Goal: Task Accomplishment & Management: Use online tool/utility

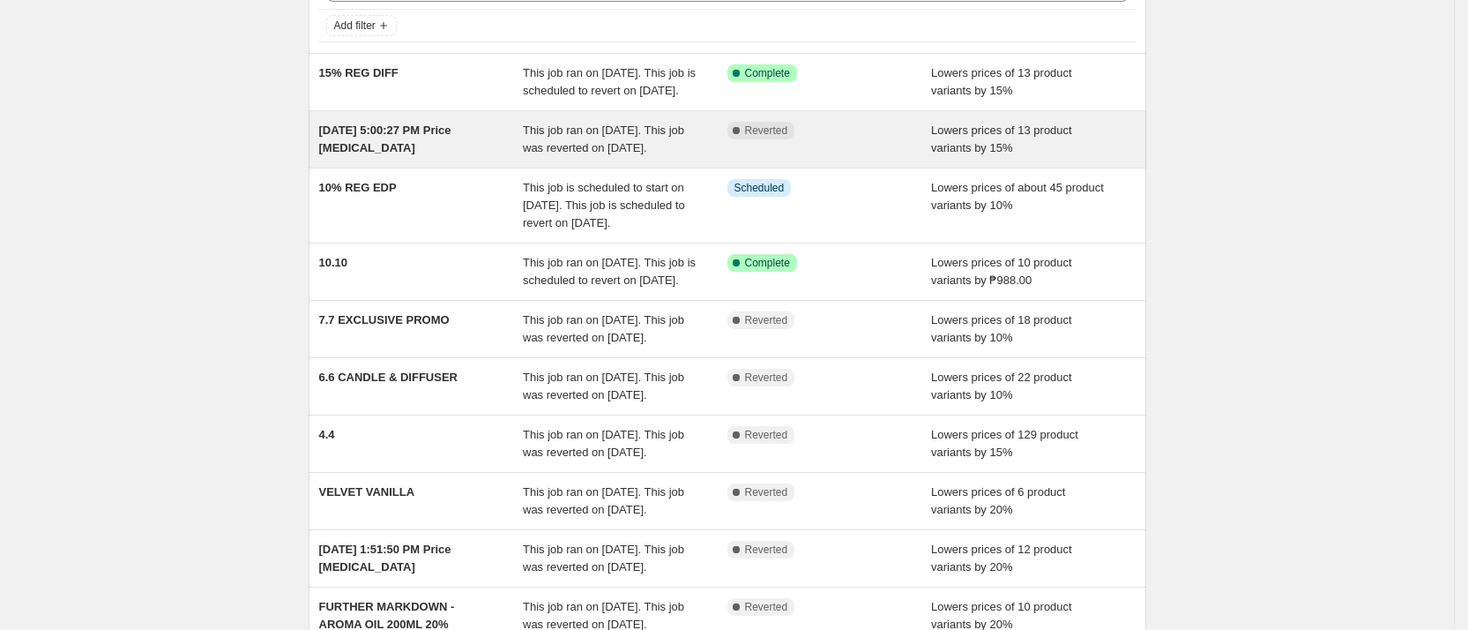
scroll to position [132, 0]
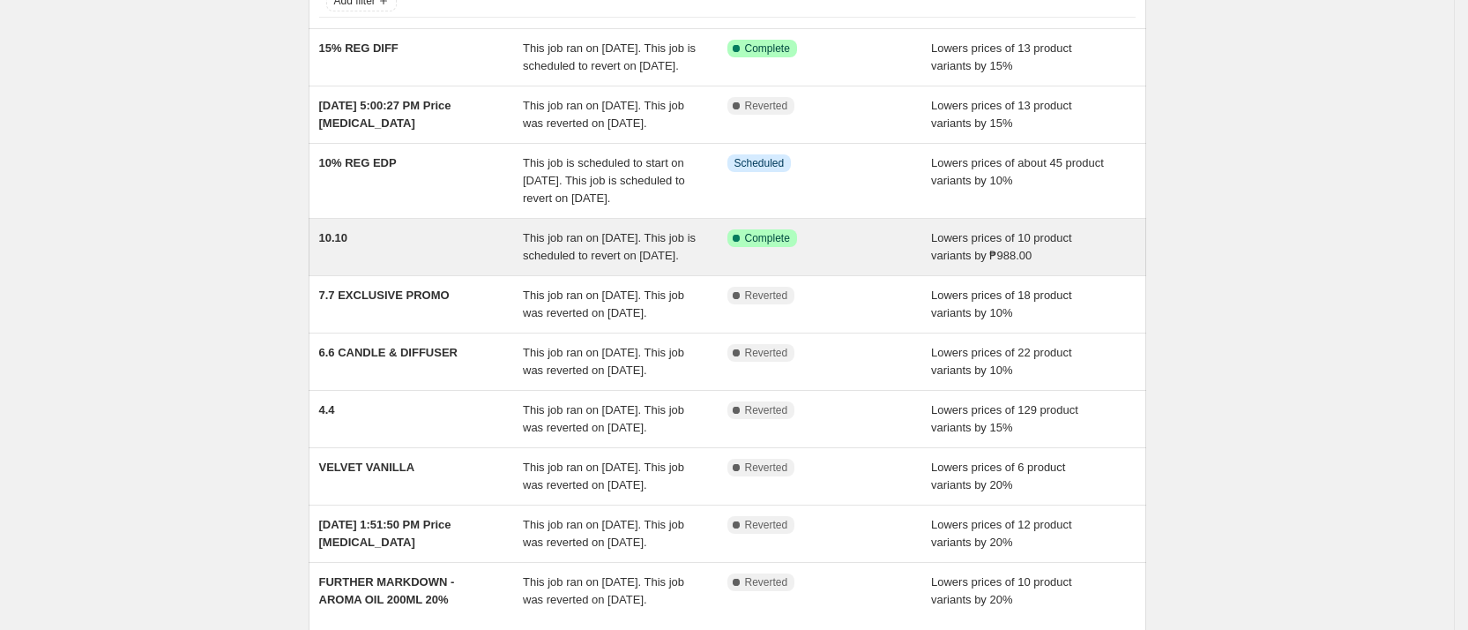
click at [835, 247] on div "Success Complete Complete" at bounding box center [817, 238] width 178 height 18
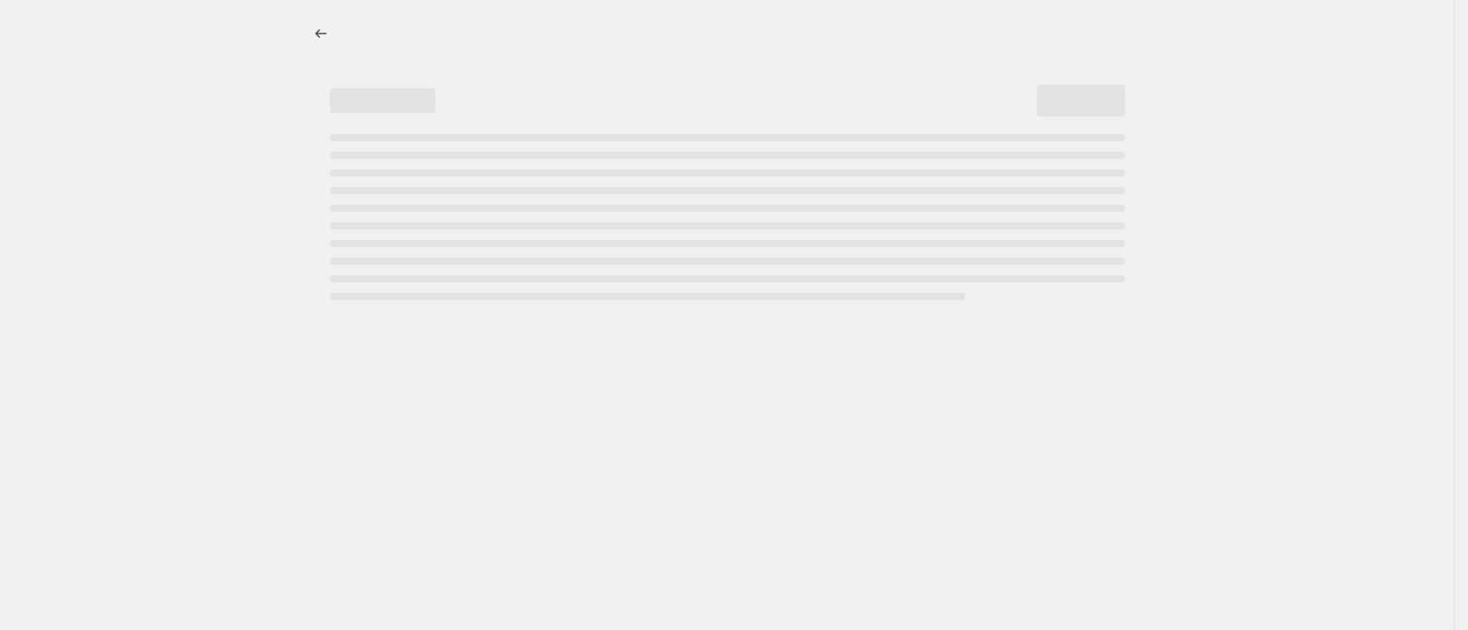
select select "by"
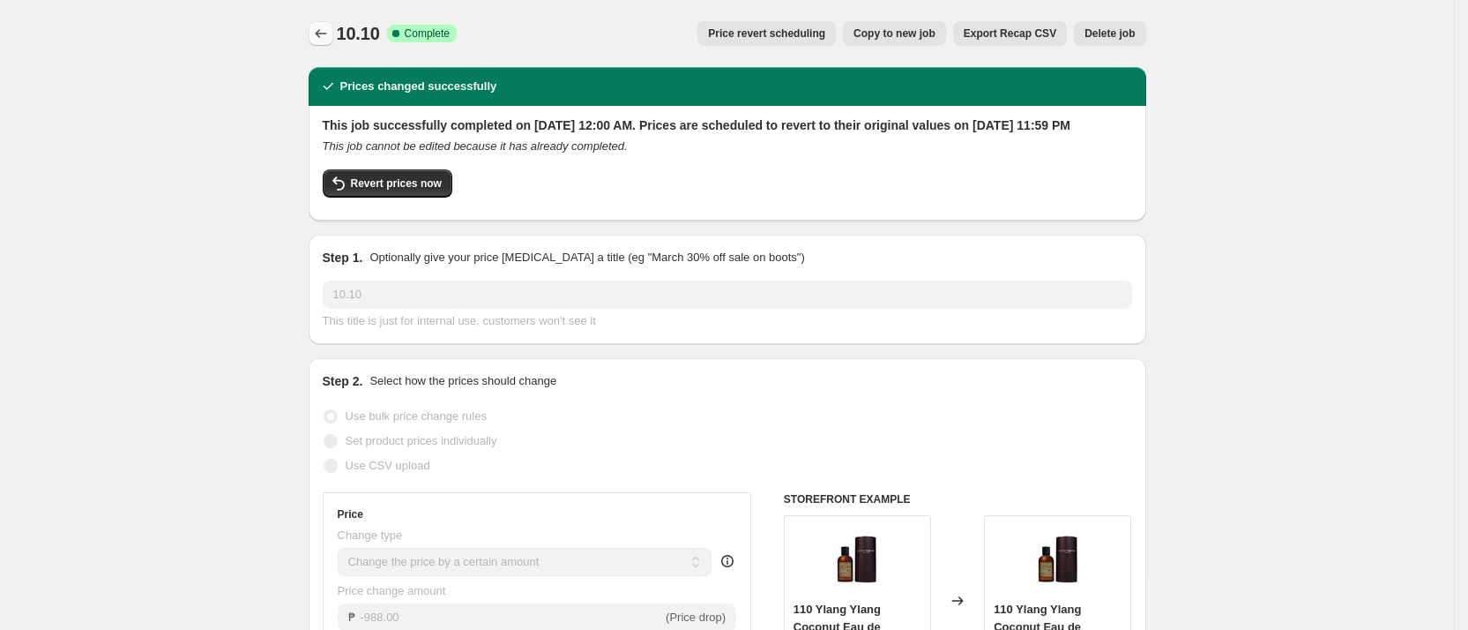
click at [326, 30] on icon "Price change jobs" at bounding box center [321, 34] width 18 height 18
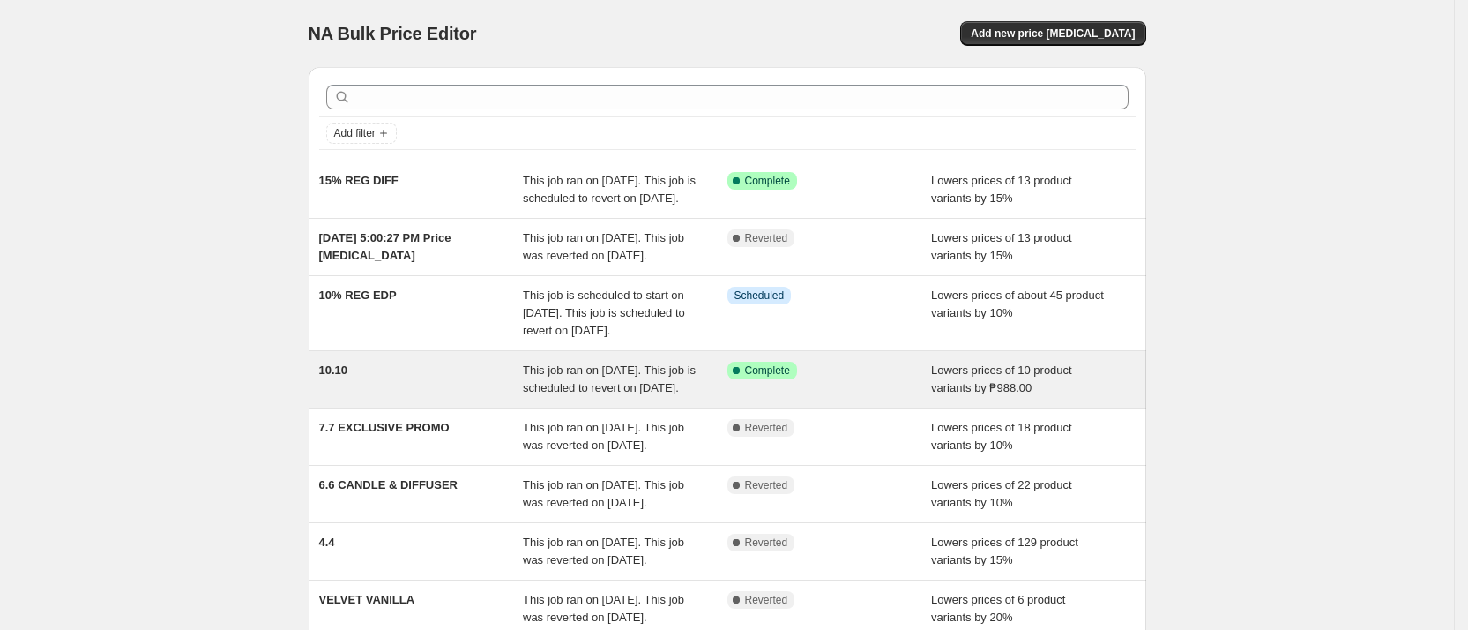
click at [895, 397] on div "Success Complete Complete" at bounding box center [830, 379] width 205 height 35
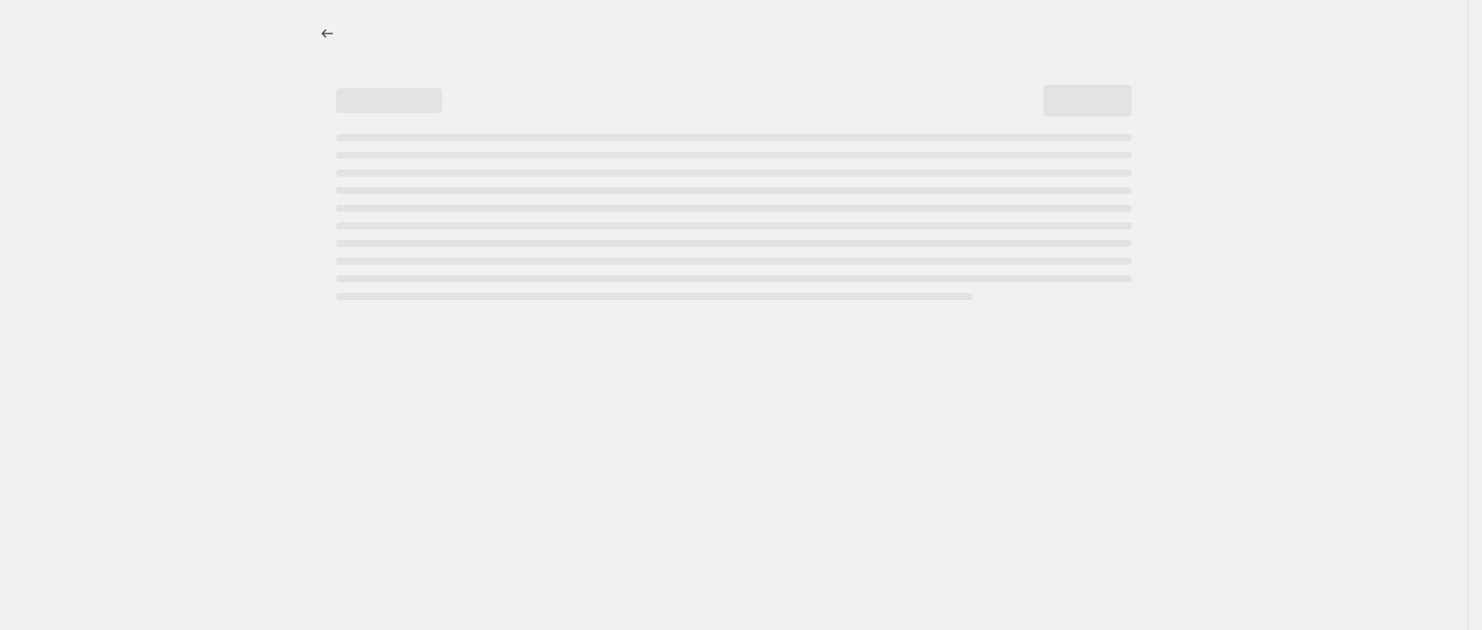
select select "by"
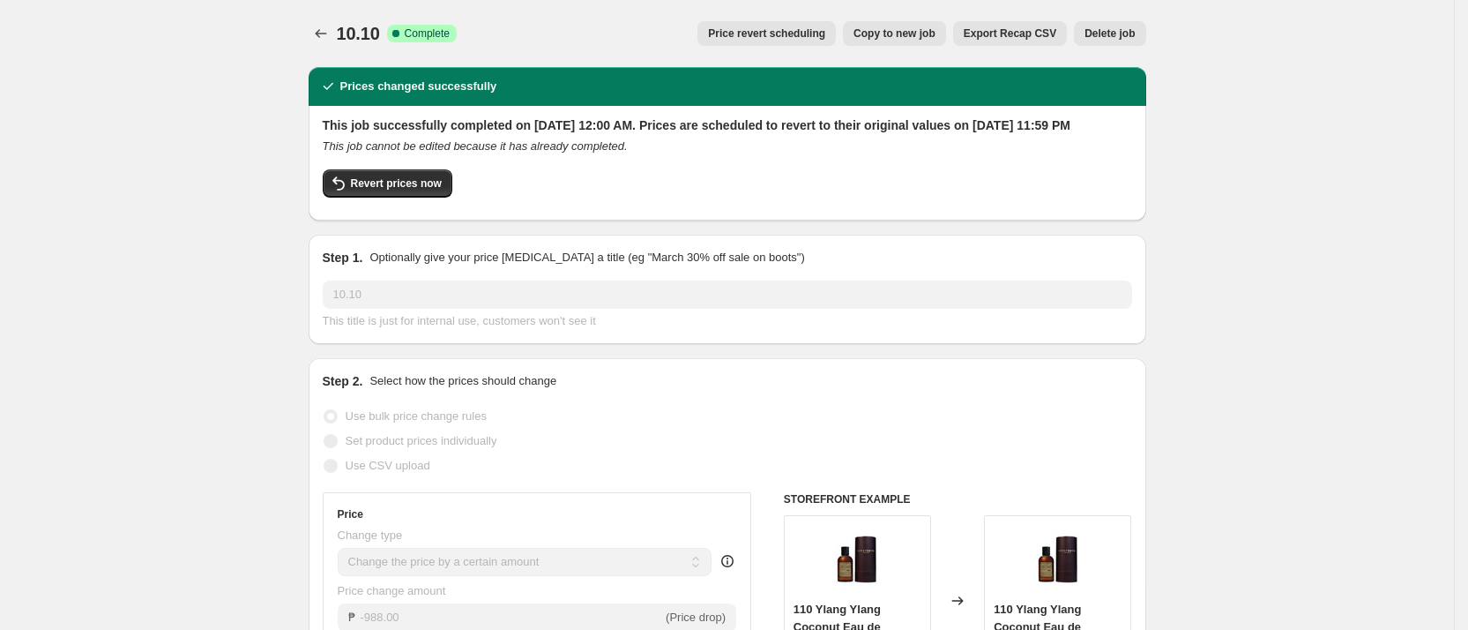
click at [915, 40] on span "Copy to new job" at bounding box center [895, 33] width 82 height 14
select select "by"
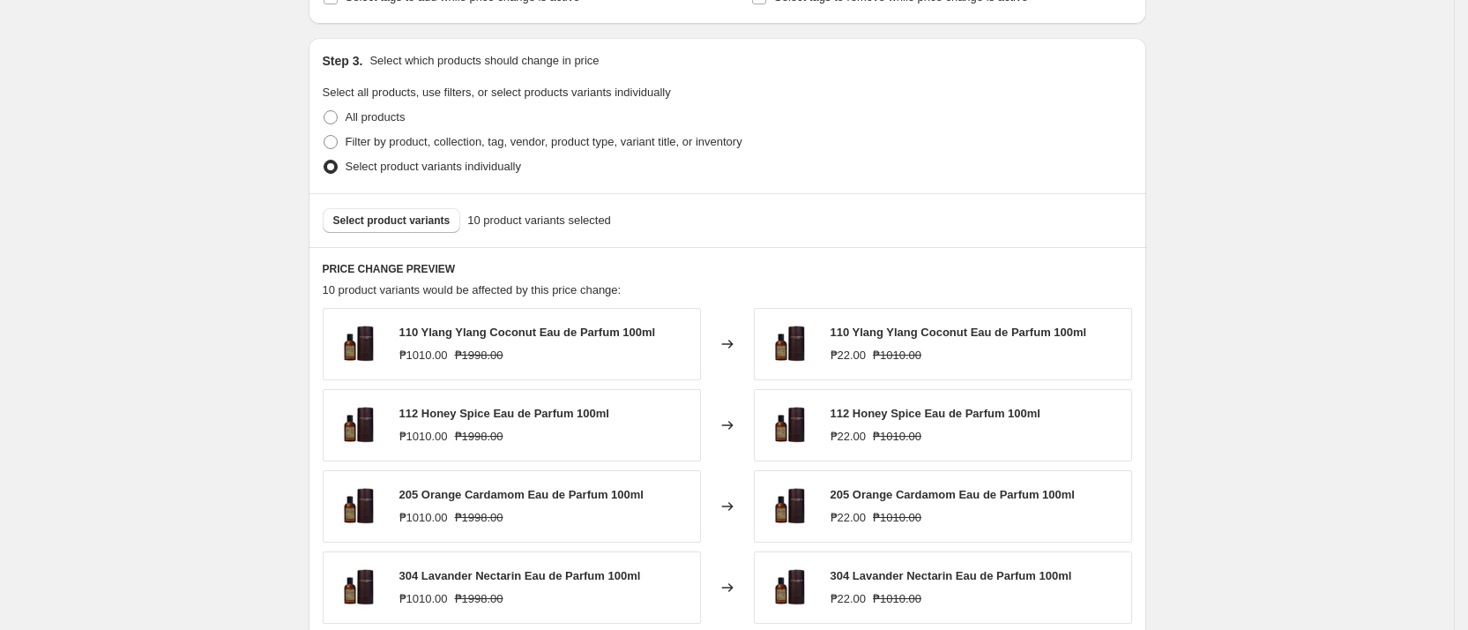
scroll to position [794, 0]
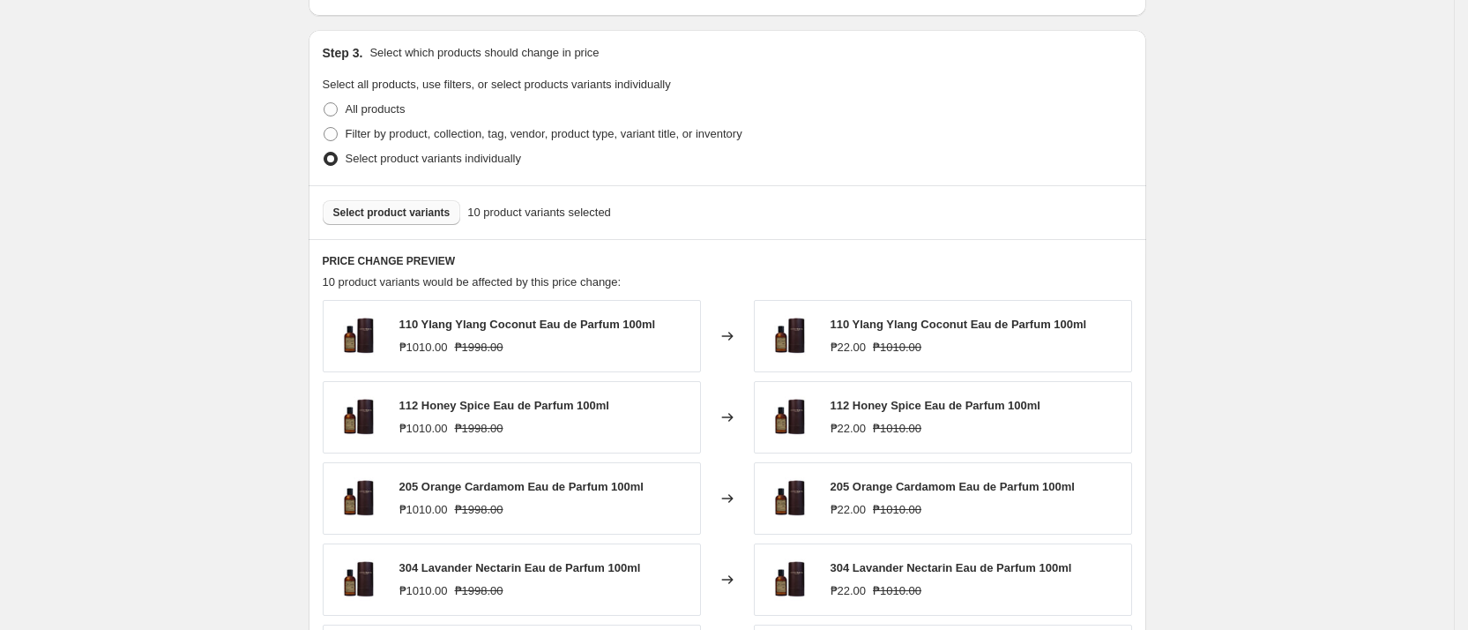
click at [416, 218] on span "Select product variants" at bounding box center [391, 212] width 117 height 14
click at [437, 213] on span "Select product variants" at bounding box center [391, 212] width 117 height 14
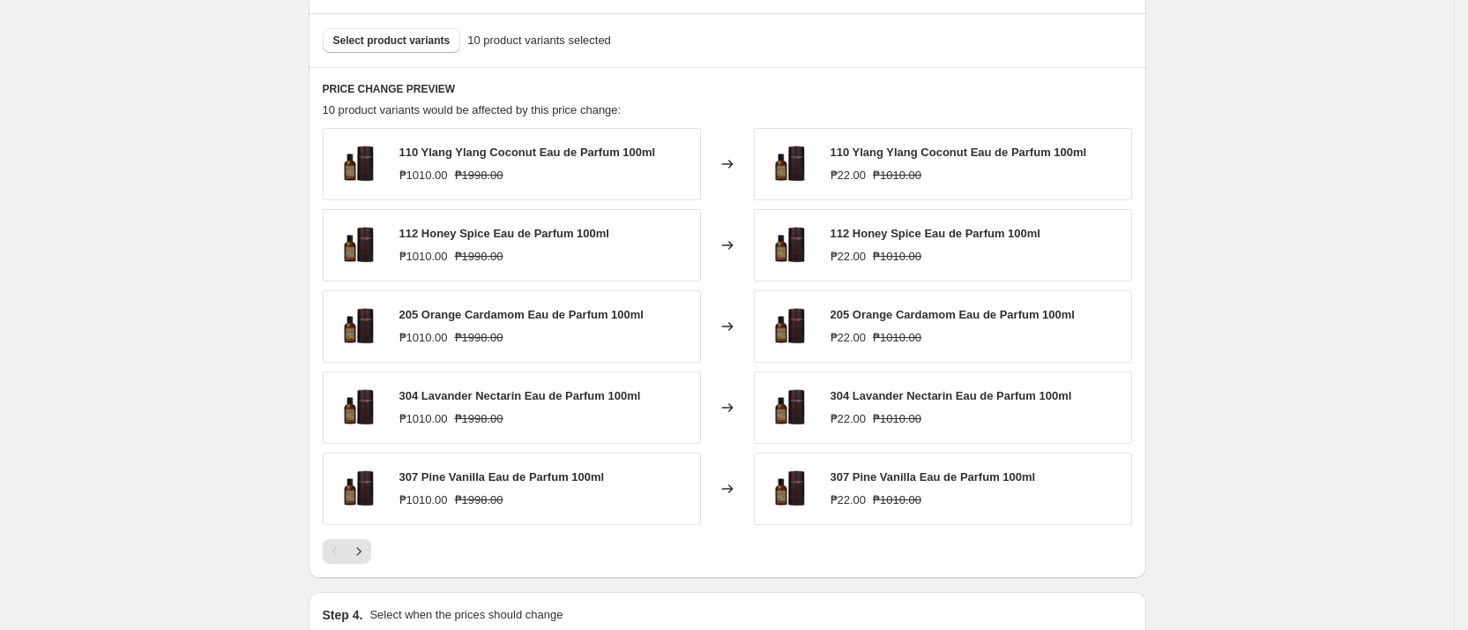
scroll to position [926, 0]
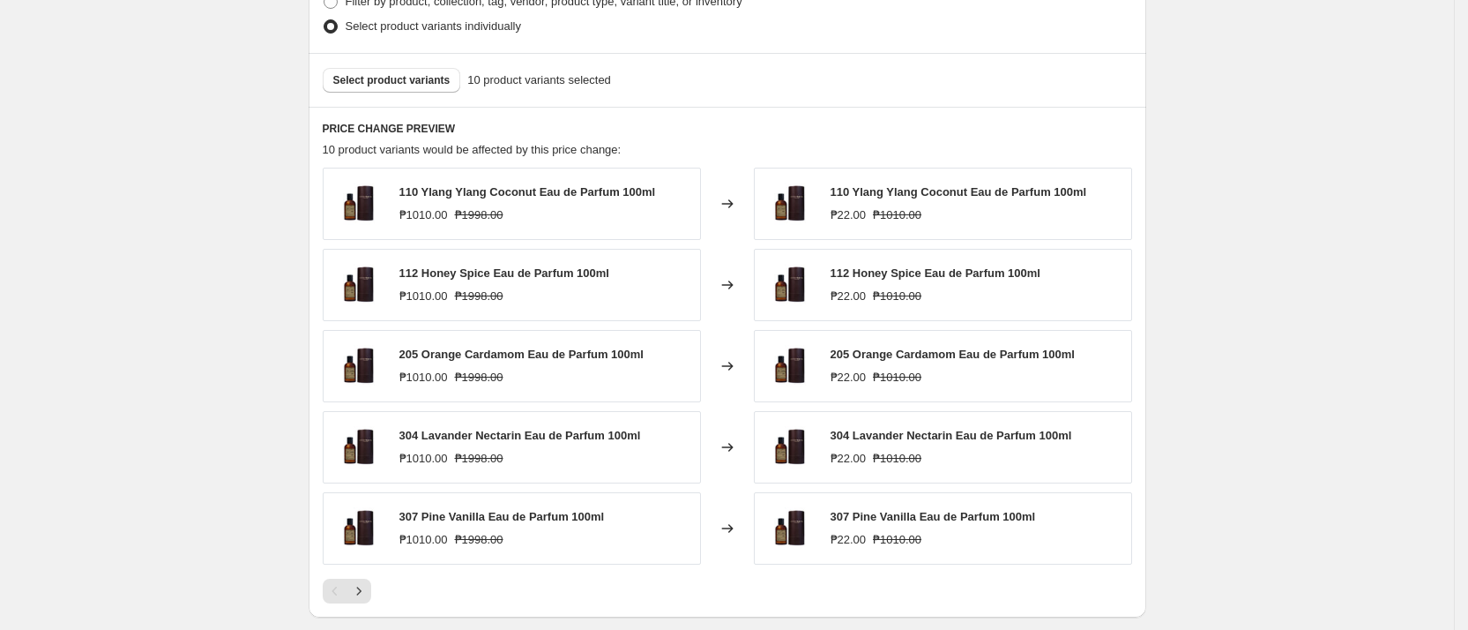
click at [614, 205] on div "110 Ylang Ylang Coconut Eau de Parfum 100ml ₱1010.00 ₱1998.00" at bounding box center [527, 203] width 257 height 41
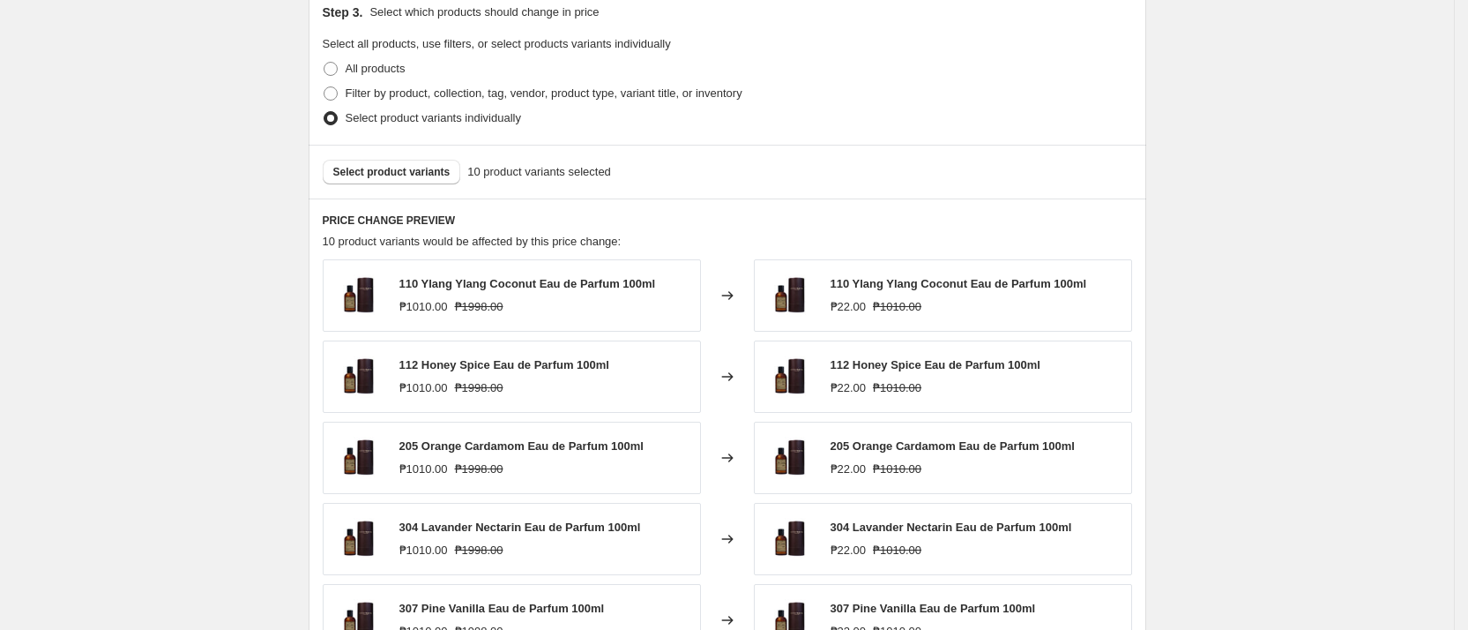
scroll to position [794, 0]
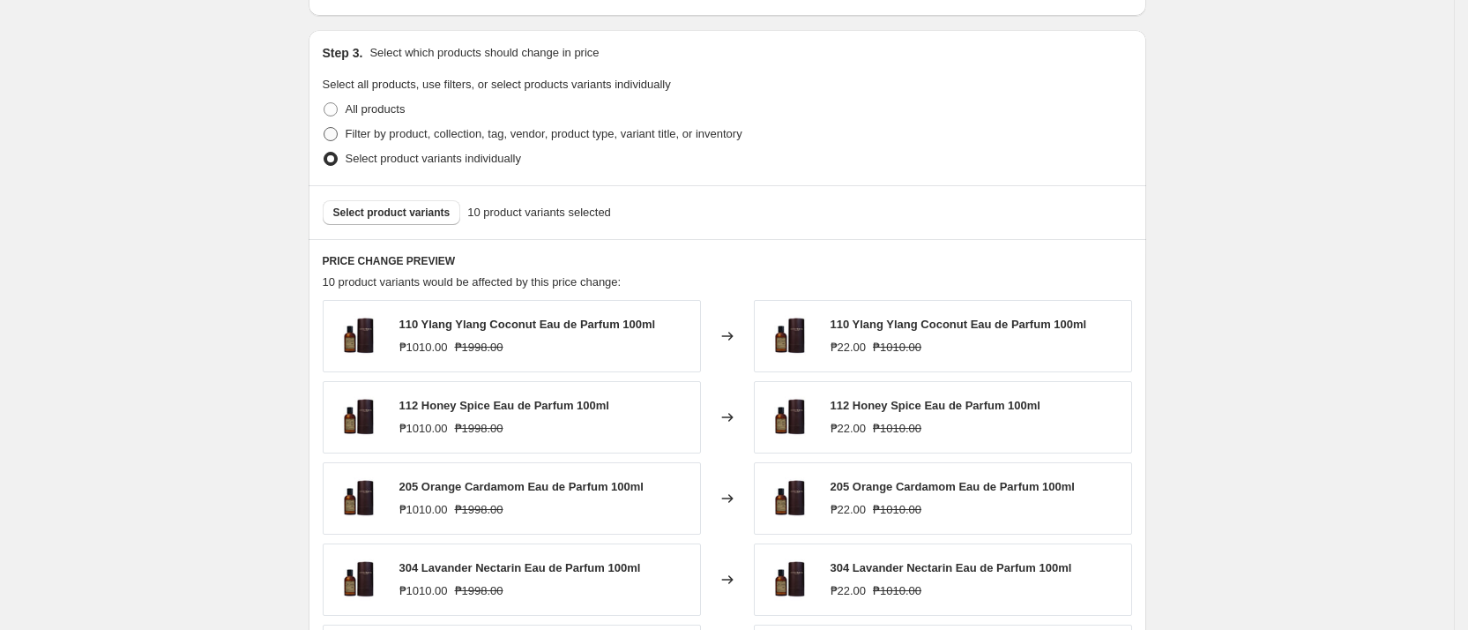
click at [461, 131] on span "Filter by product, collection, tag, vendor, product type, variant title, or inv…" at bounding box center [544, 133] width 397 height 13
click at [325, 128] on input "Filter by product, collection, tag, vendor, product type, variant title, or inv…" at bounding box center [324, 127] width 1 height 1
radio input "true"
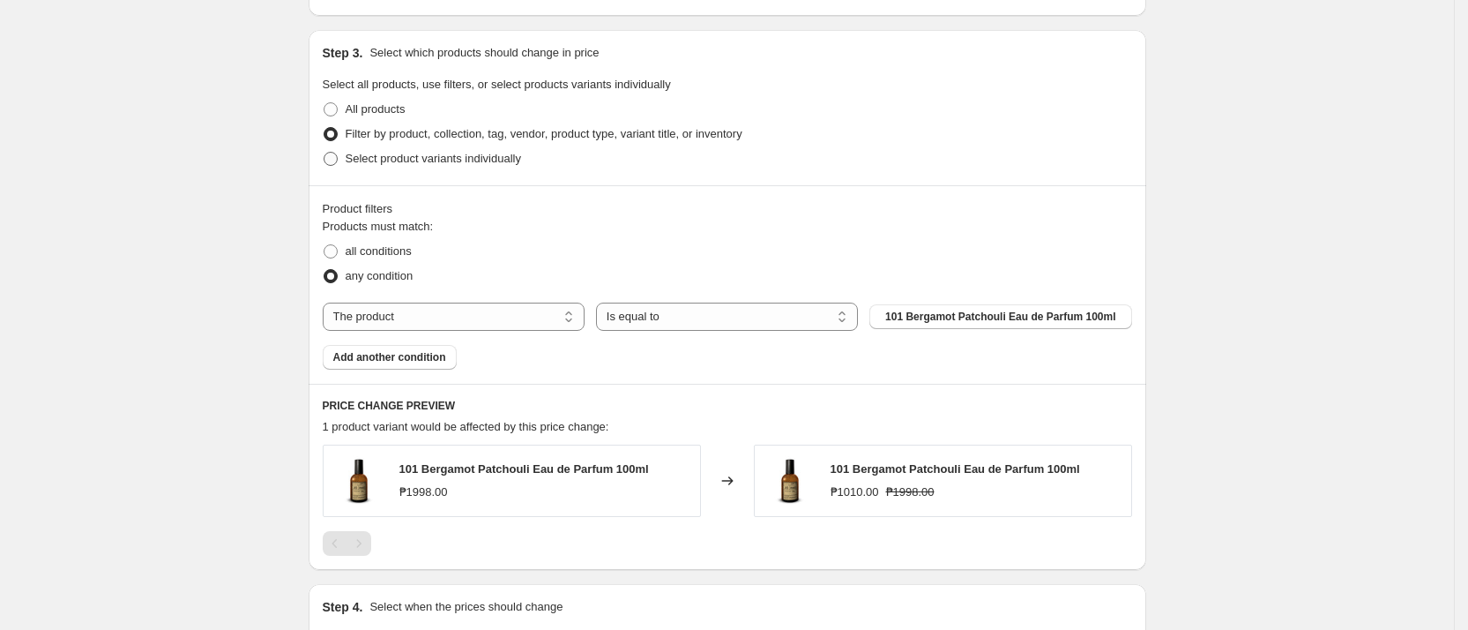
click at [461, 161] on span "Select product variants individually" at bounding box center [433, 158] width 175 height 13
click at [325, 153] on input "Select product variants individually" at bounding box center [324, 152] width 1 height 1
radio input "true"
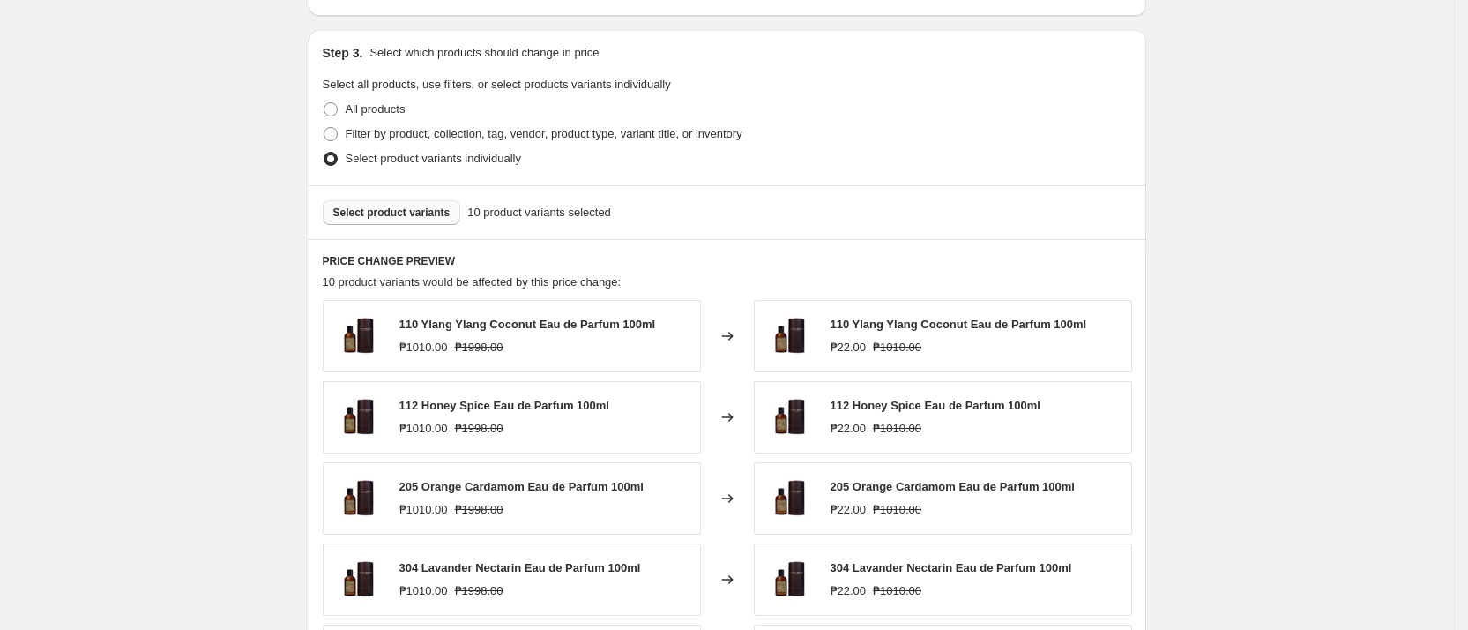
click at [439, 209] on span "Select product variants" at bounding box center [391, 212] width 117 height 14
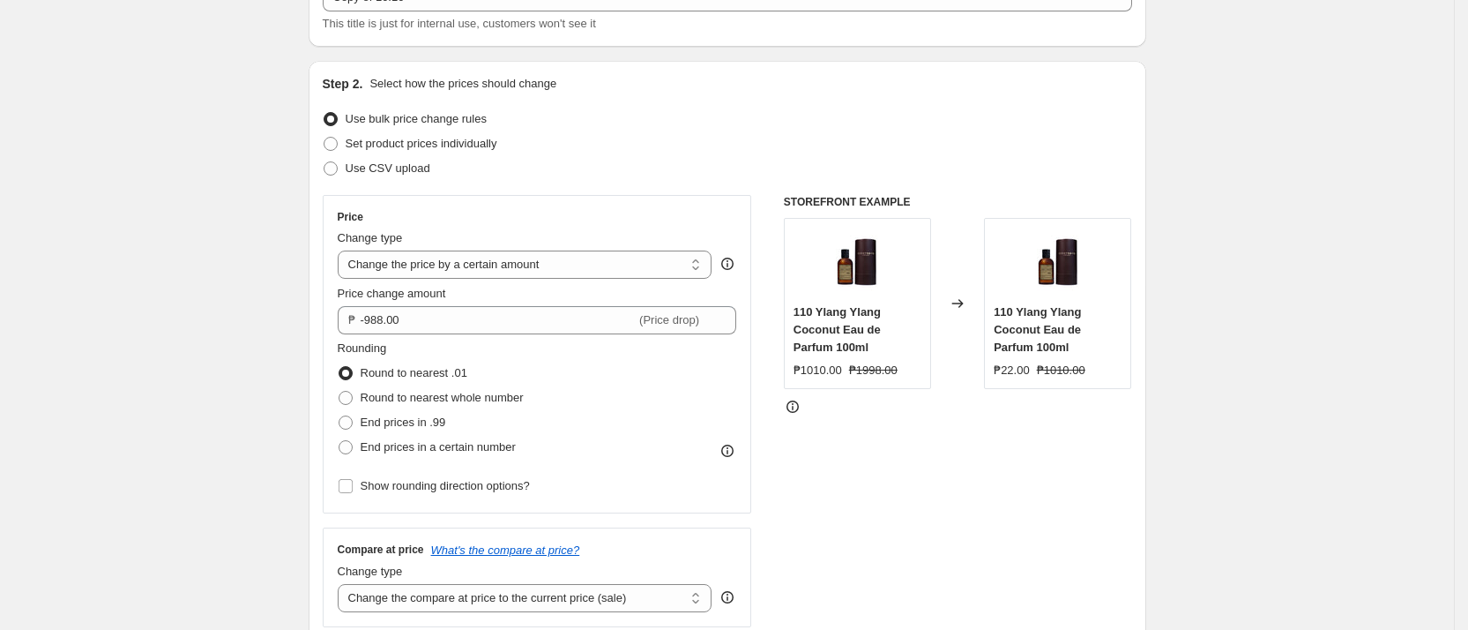
scroll to position [0, 0]
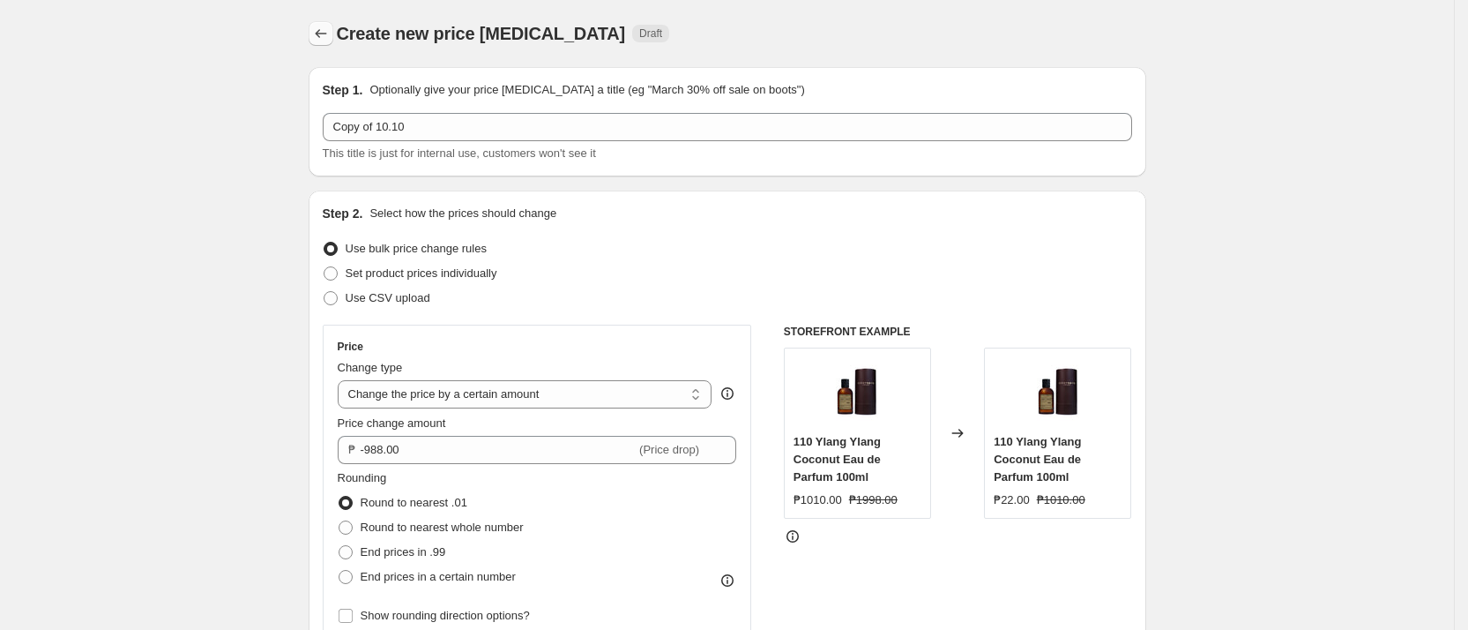
click at [330, 37] on icon "Price change jobs" at bounding box center [321, 34] width 18 height 18
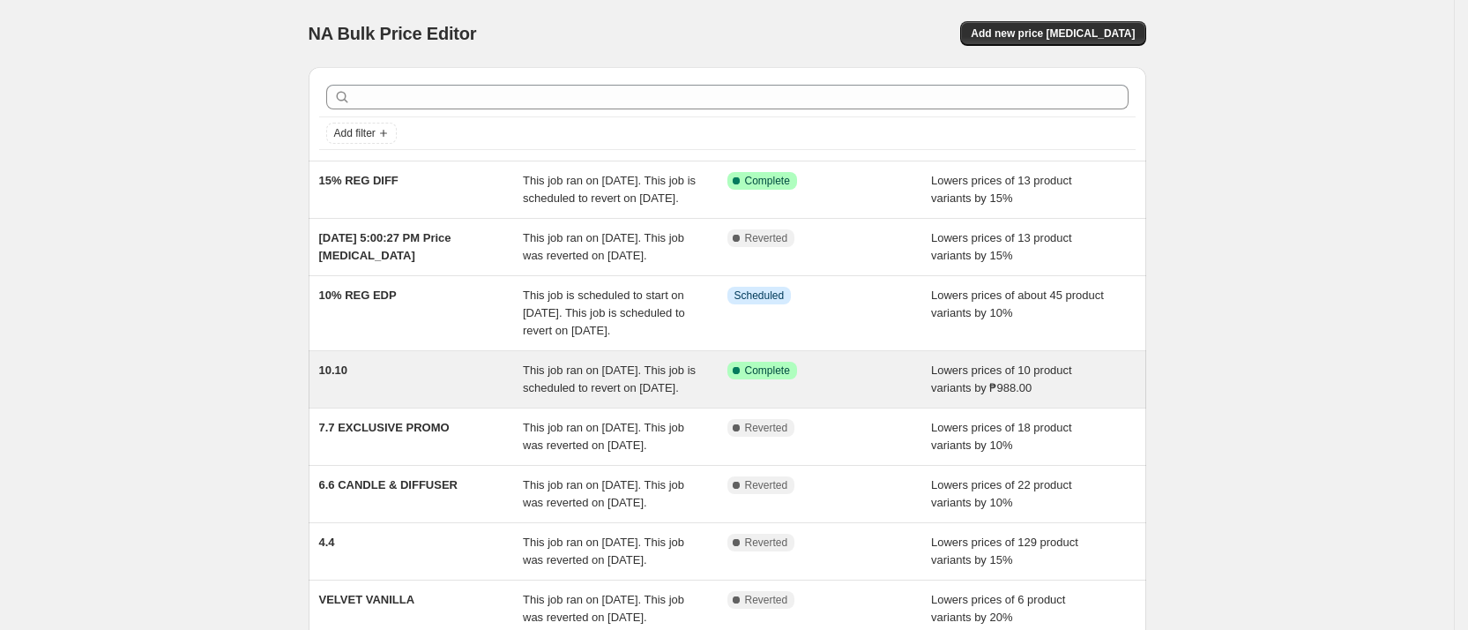
click at [858, 397] on div "Success Complete Complete" at bounding box center [830, 379] width 205 height 35
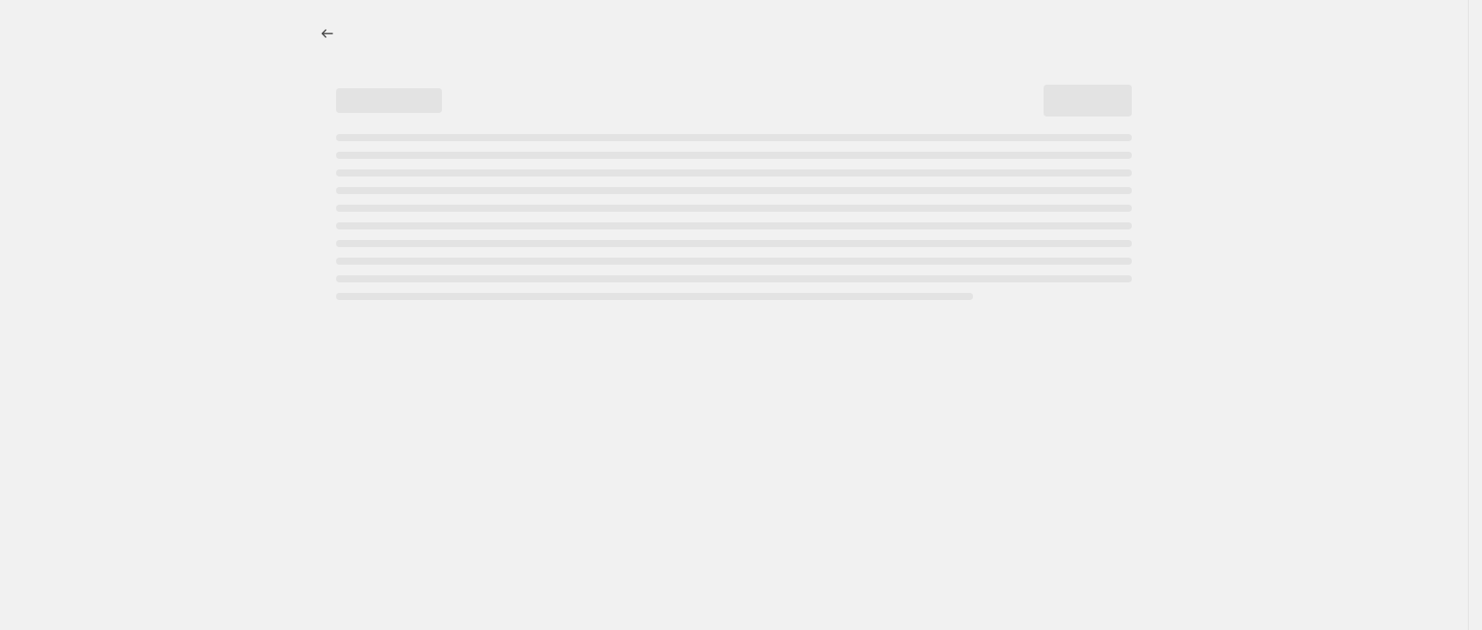
select select "by"
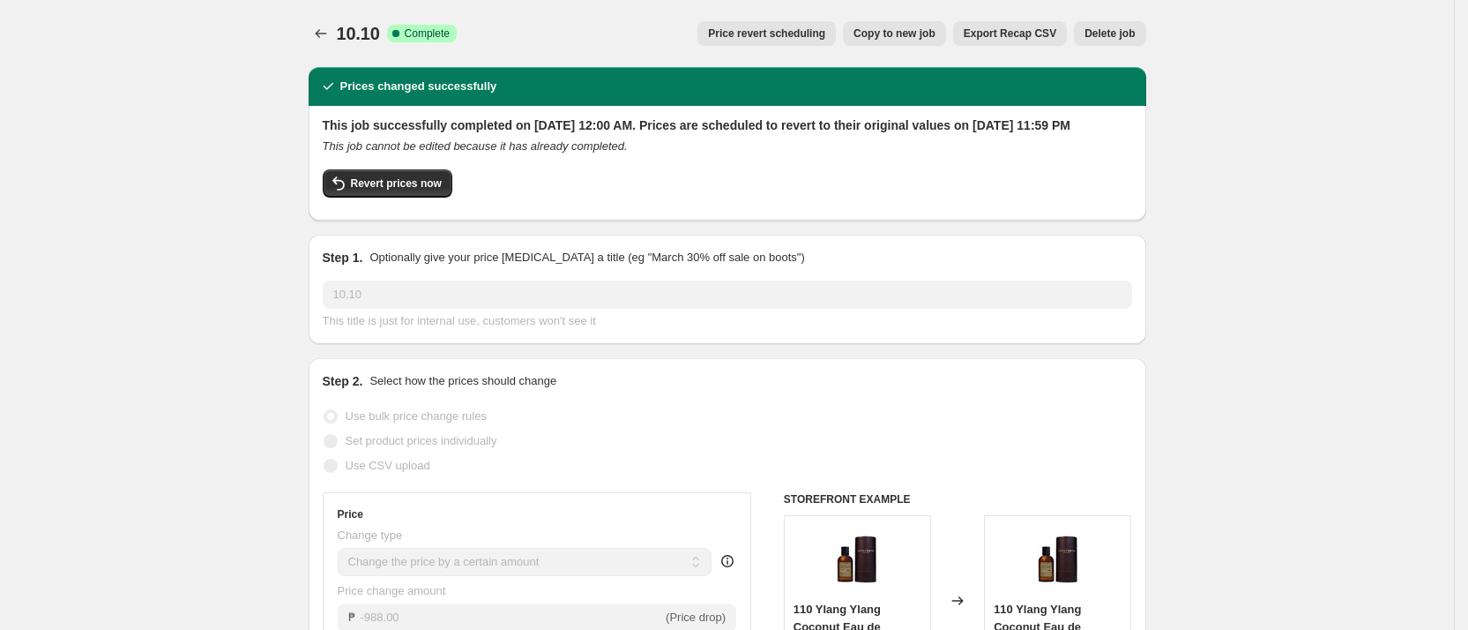
click at [326, 34] on icon "Price change jobs" at bounding box center [320, 33] width 11 height 9
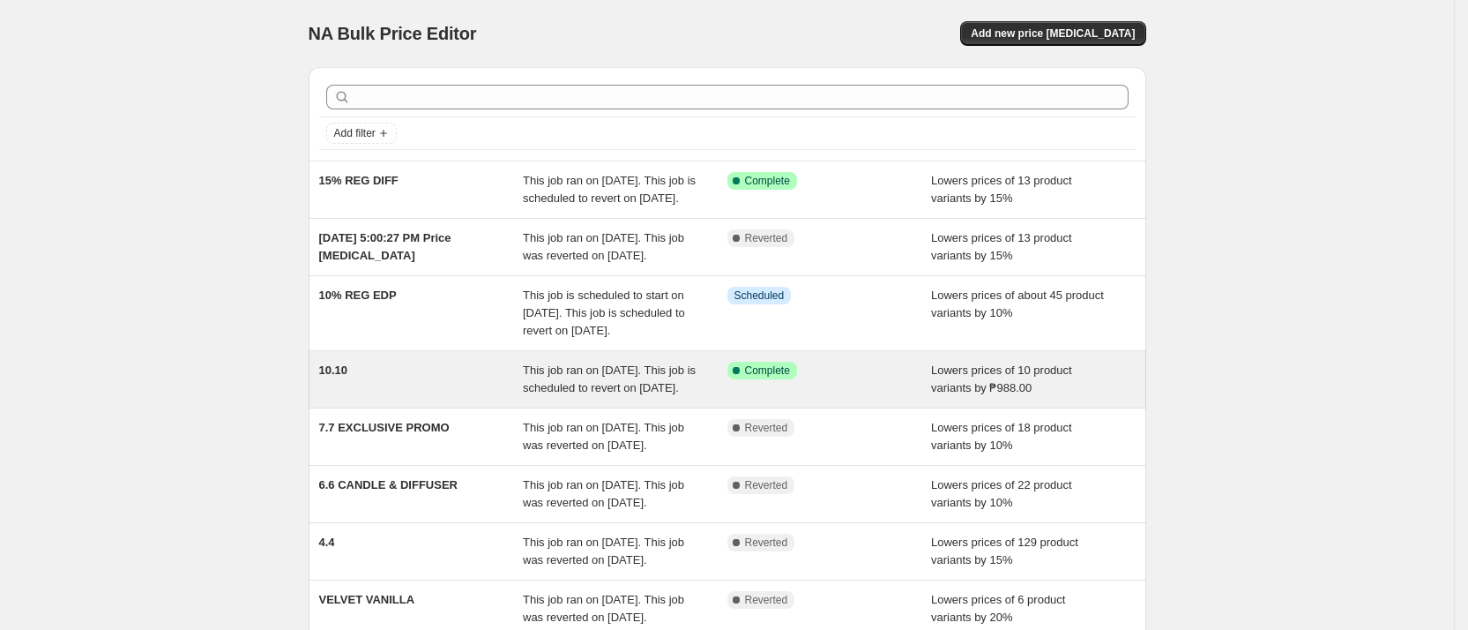
click at [841, 397] on div "Success Complete Complete" at bounding box center [830, 379] width 205 height 35
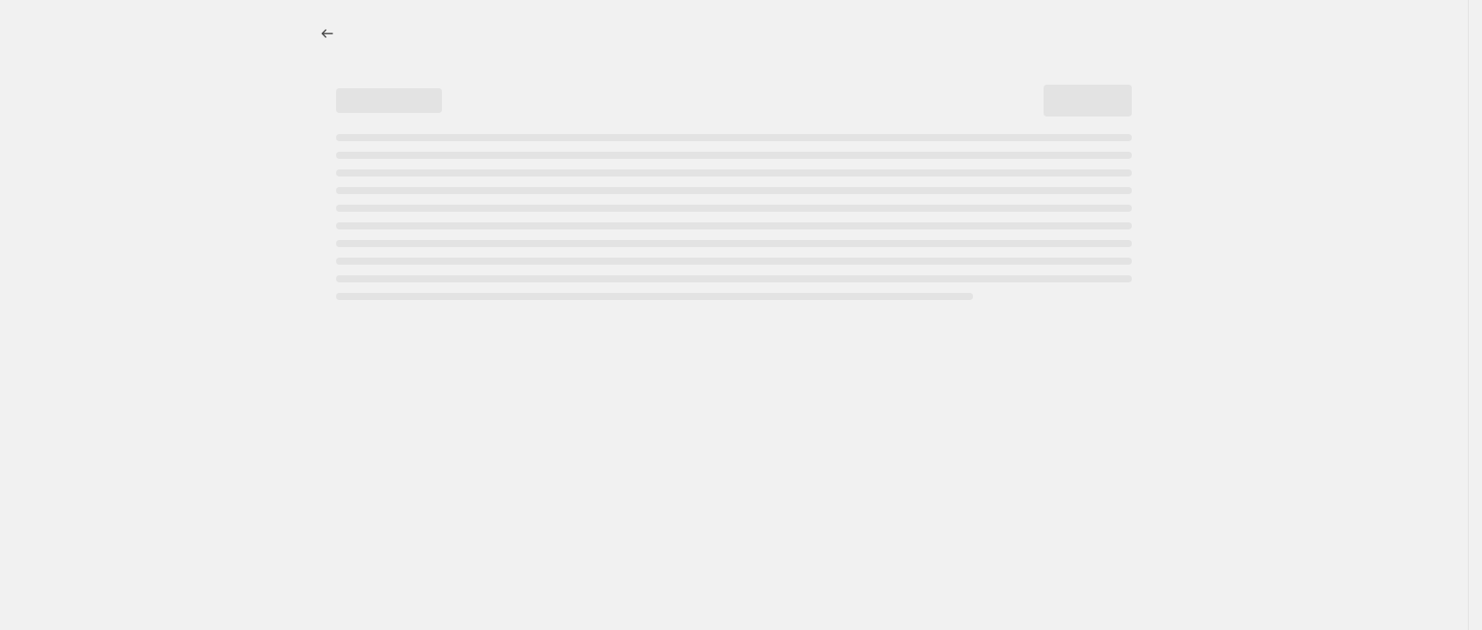
select select "by"
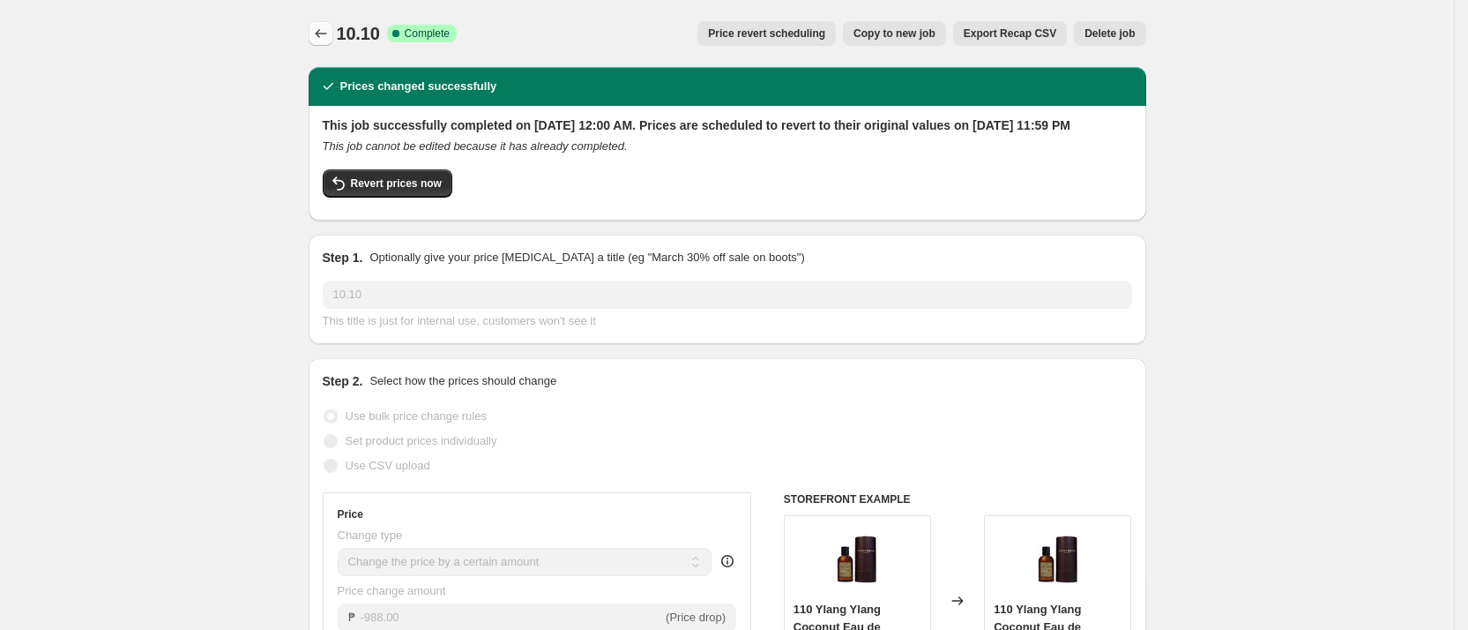
click at [326, 35] on icon "Price change jobs" at bounding box center [321, 34] width 18 height 18
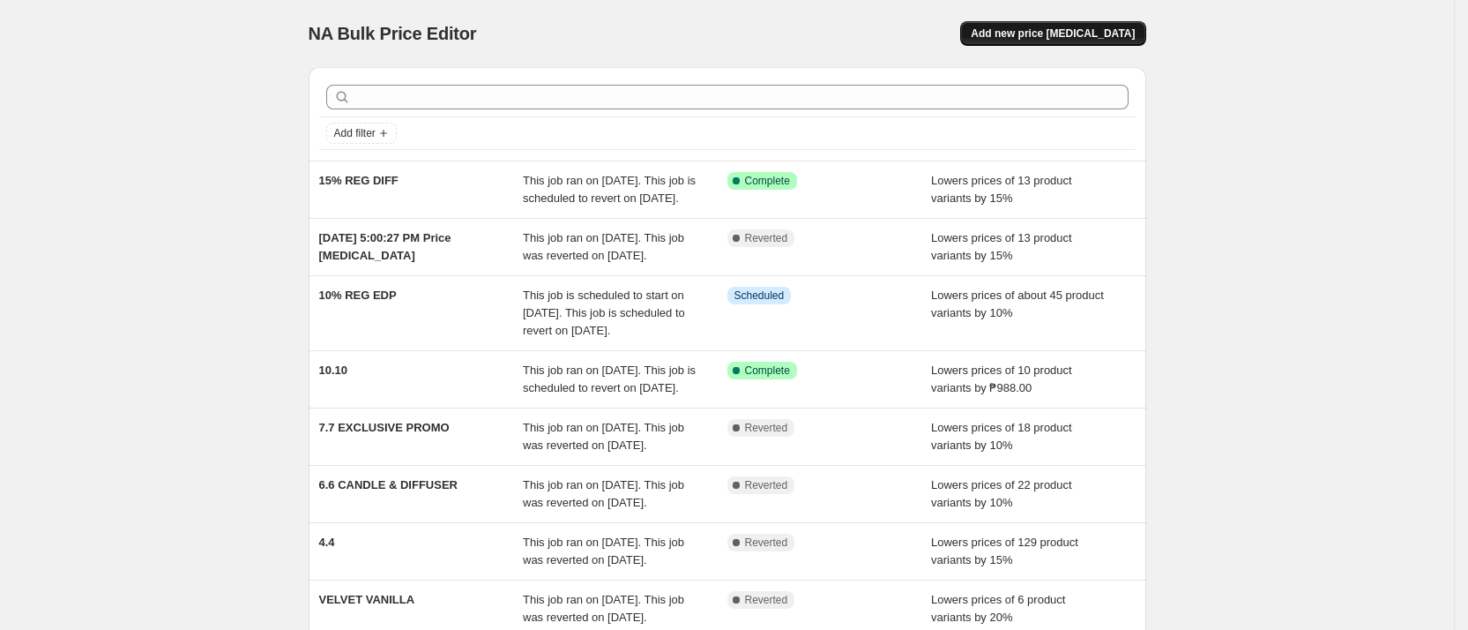
click at [1083, 34] on span "Add new price [MEDICAL_DATA]" at bounding box center [1053, 33] width 164 height 14
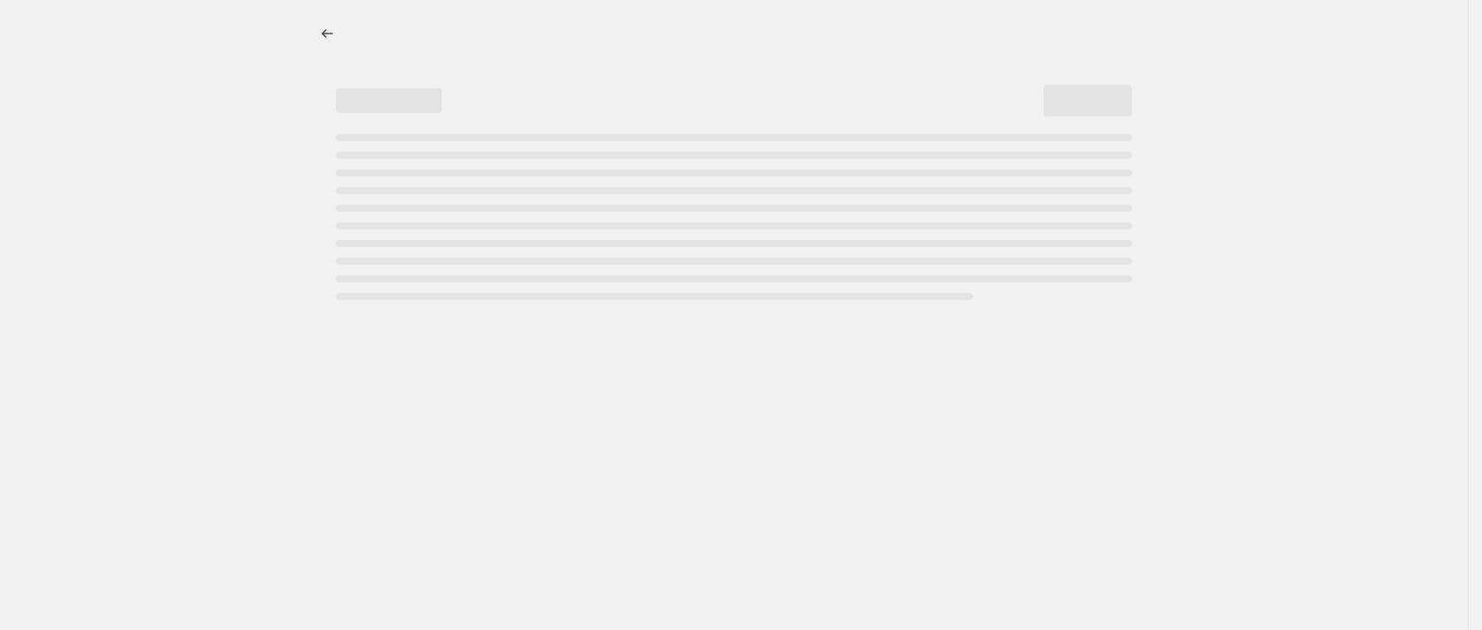
select select "percentage"
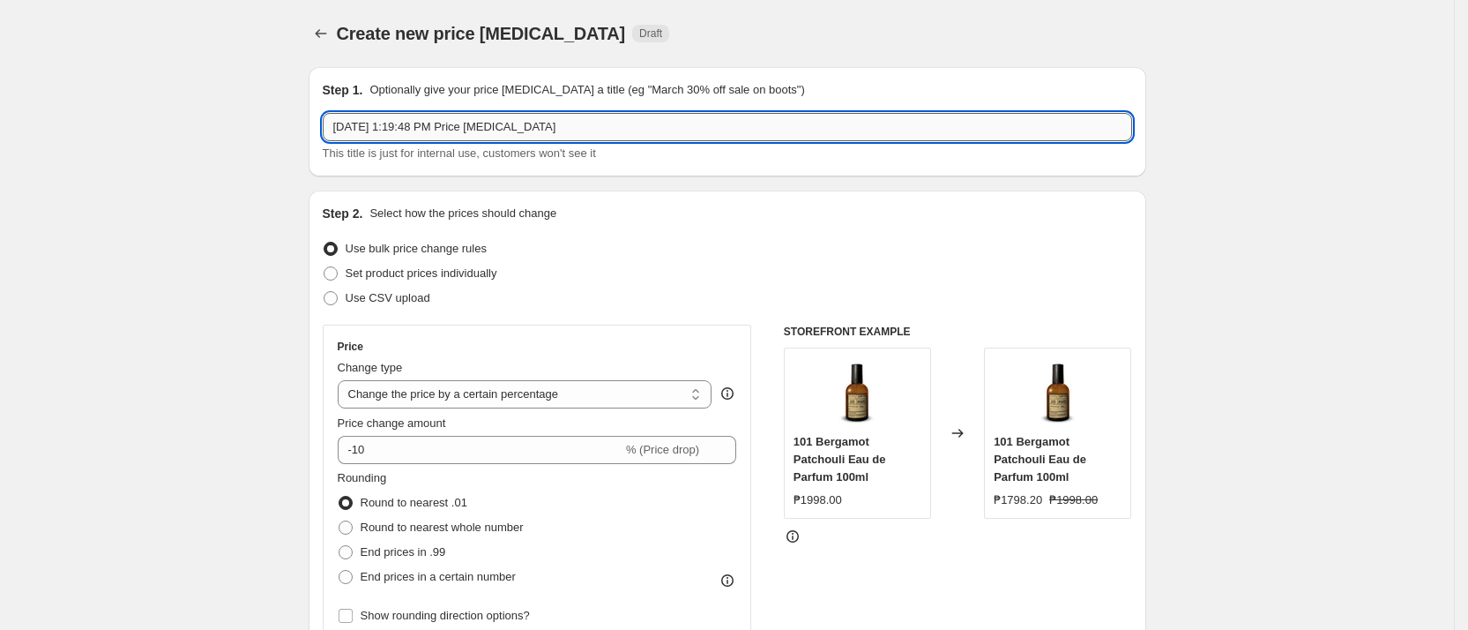
click at [447, 127] on input "[DATE] 1:19:48 PM Price [MEDICAL_DATA]" at bounding box center [728, 127] width 810 height 28
click at [448, 126] on input "[DATE] 1:19:48 PM Price [MEDICAL_DATA]" at bounding box center [728, 127] width 810 height 28
type input "10.10"
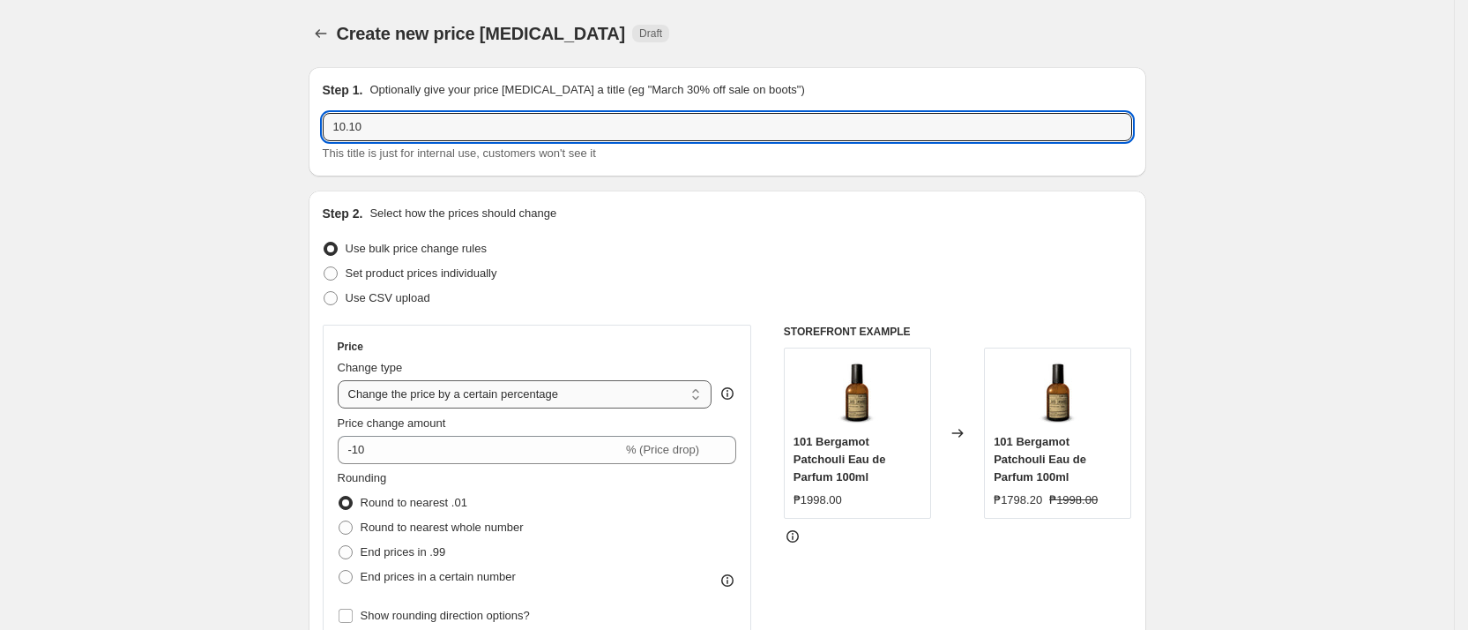
click at [542, 385] on select "Change the price to a certain amount Change the price by a certain amount Chang…" at bounding box center [525, 394] width 375 height 28
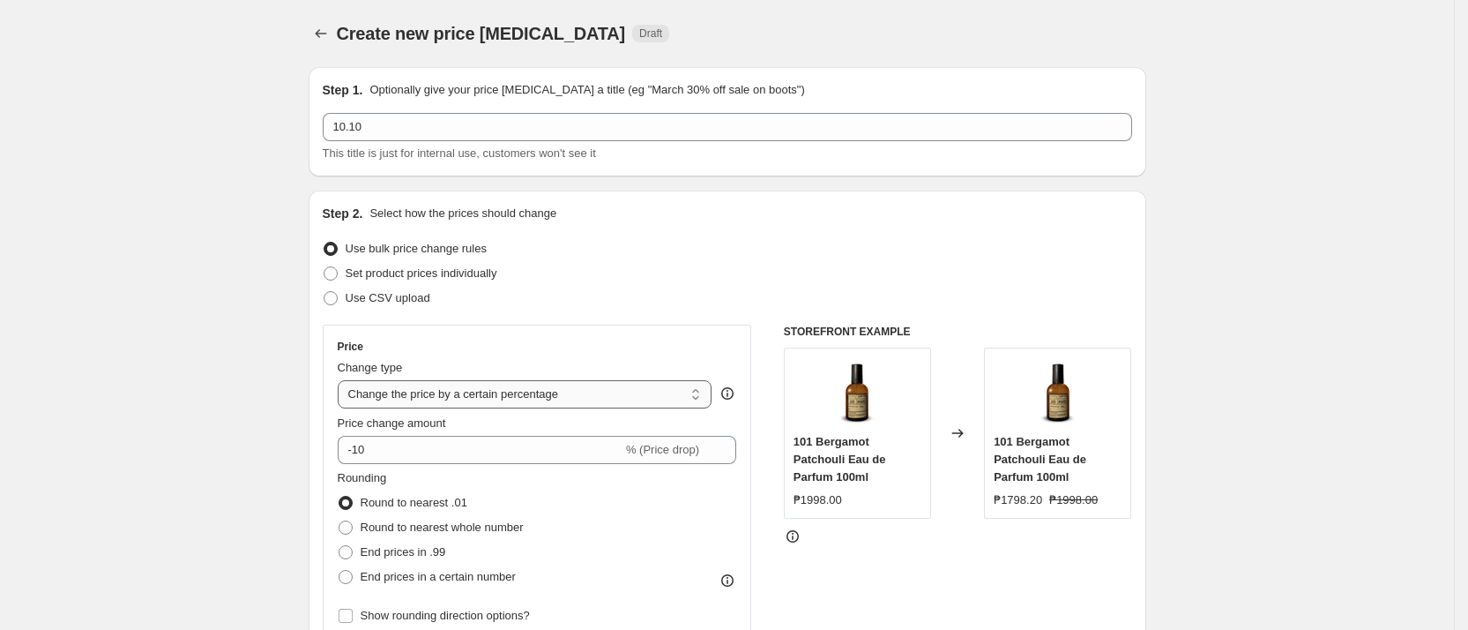
select select "by"
click at [344, 380] on select "Change the price to a certain amount Change the price by a certain amount Chang…" at bounding box center [525, 394] width 375 height 28
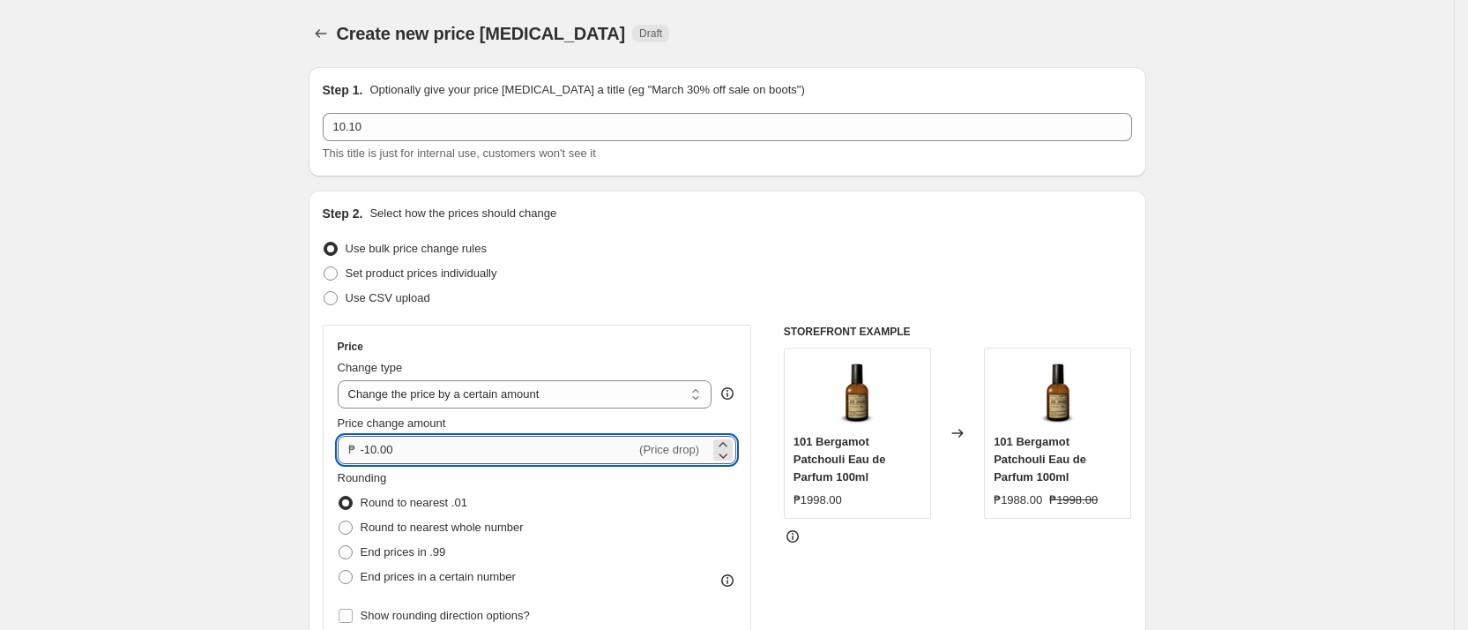
click at [549, 449] on input "-10.00" at bounding box center [499, 450] width 276 height 28
click at [549, 448] on input "-10.00" at bounding box center [499, 450] width 276 height 28
click at [550, 447] on input "-10.00" at bounding box center [499, 450] width 276 height 28
drag, startPoint x: 377, startPoint y: 449, endPoint x: 444, endPoint y: 448, distance: 66.1
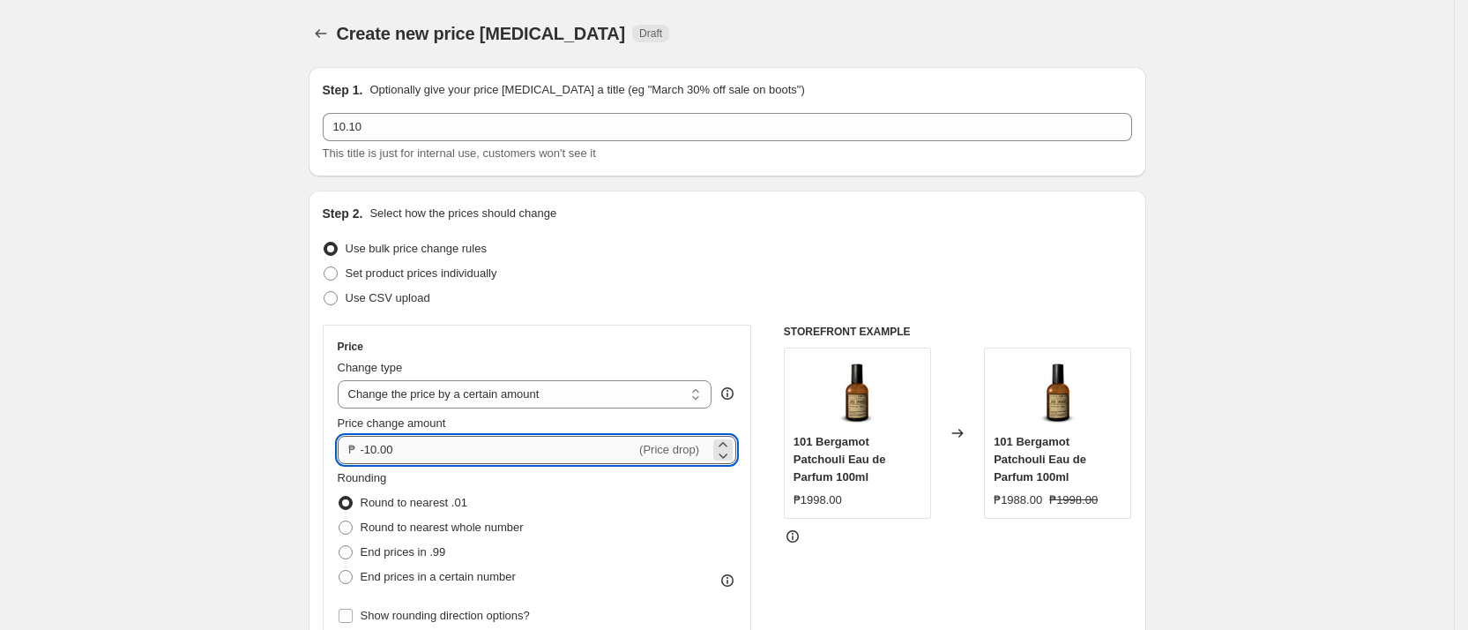
click at [444, 448] on input "-10.00" at bounding box center [499, 450] width 276 height 28
type input "-1"
type input "-988.00"
click at [882, 534] on div at bounding box center [958, 536] width 348 height 18
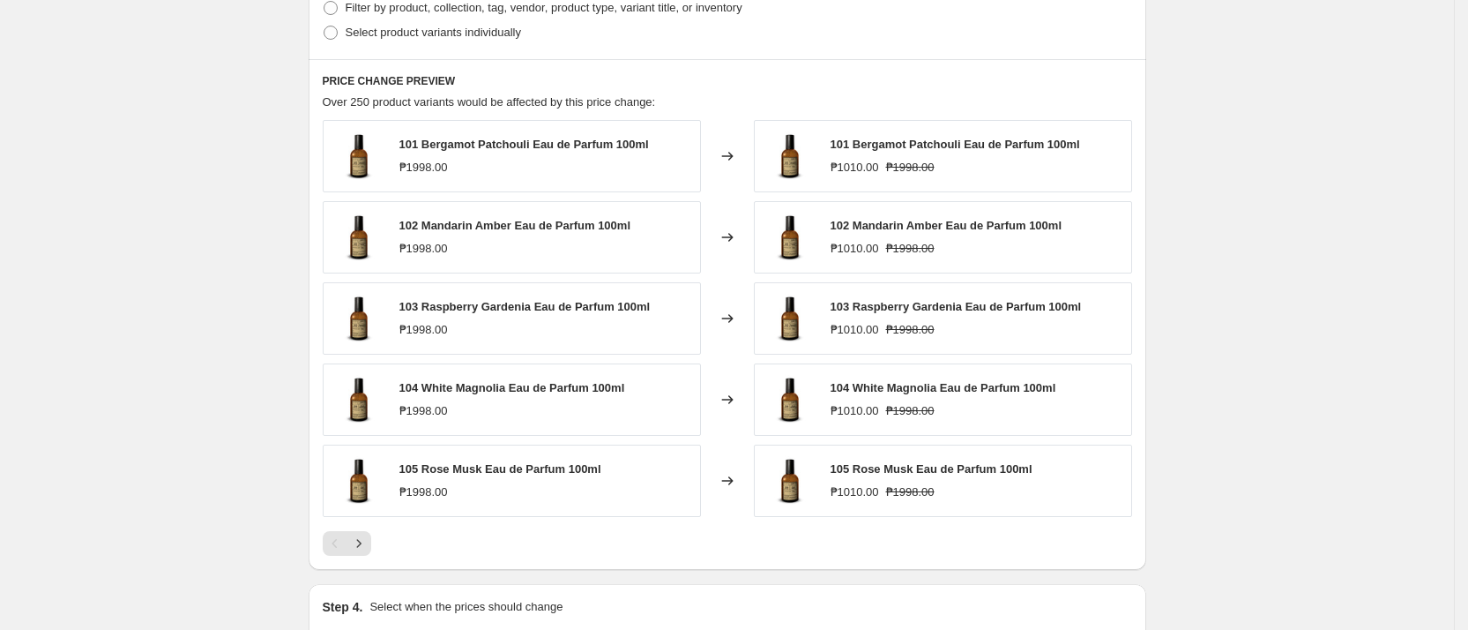
scroll to position [605, 0]
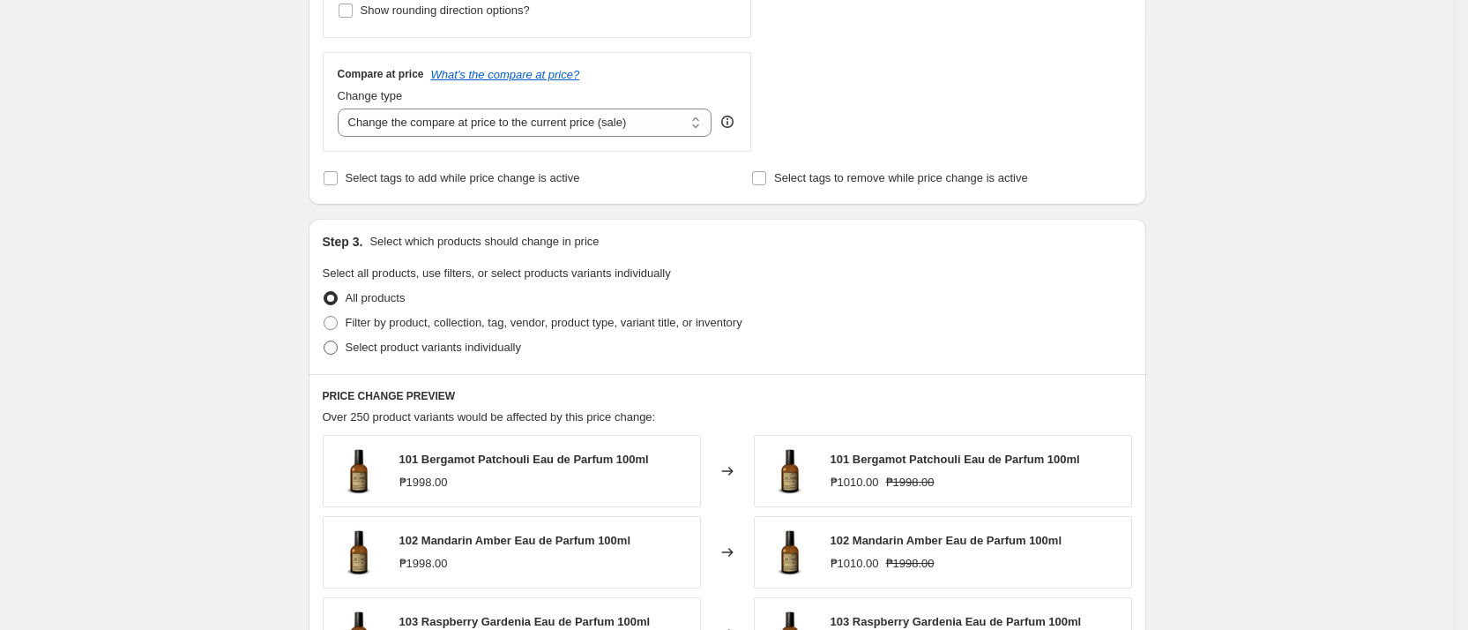
click at [434, 344] on span "Select product variants individually" at bounding box center [433, 346] width 175 height 13
click at [325, 341] on input "Select product variants individually" at bounding box center [324, 340] width 1 height 1
radio input "true"
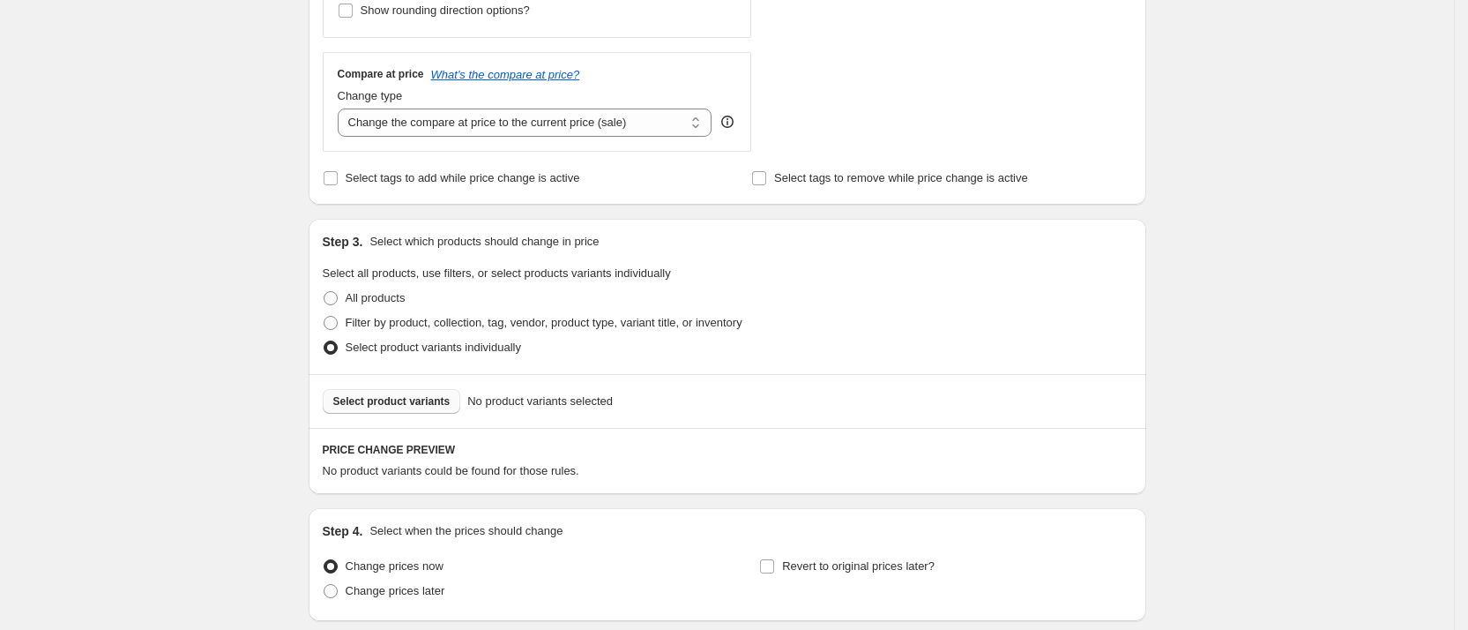
click at [426, 402] on span "Select product variants" at bounding box center [391, 401] width 117 height 14
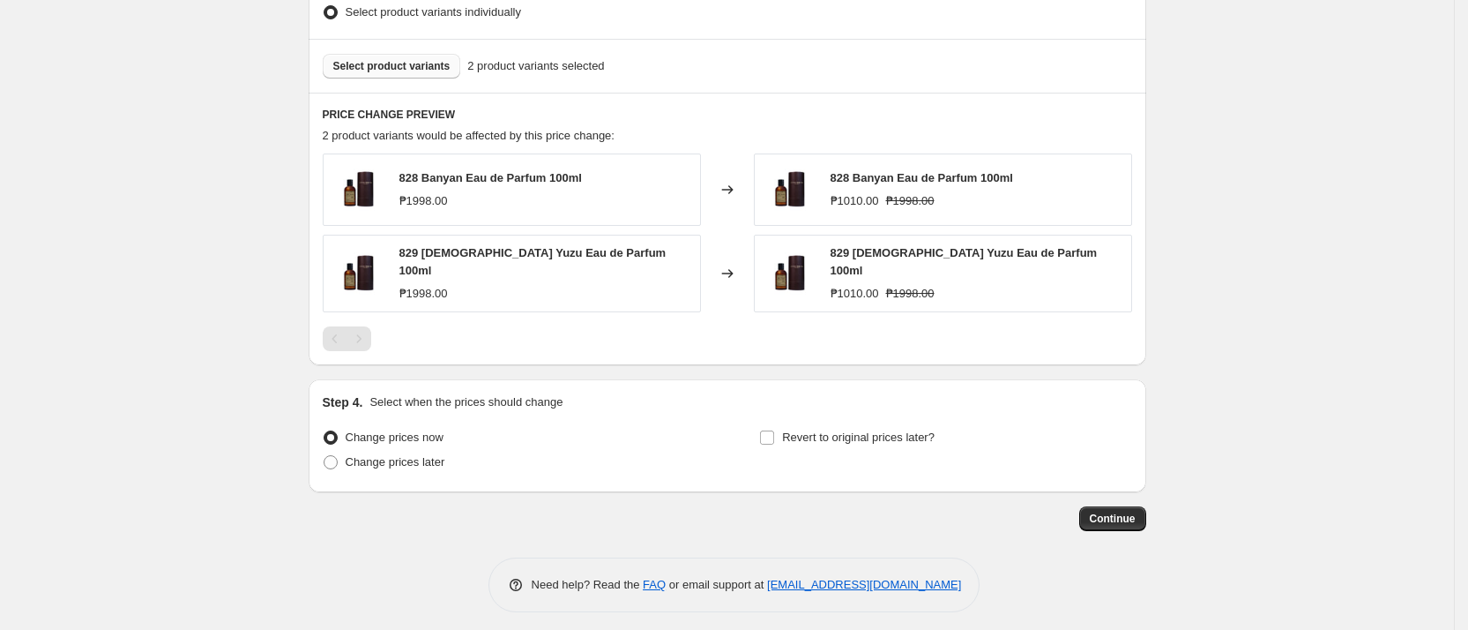
scroll to position [945, 0]
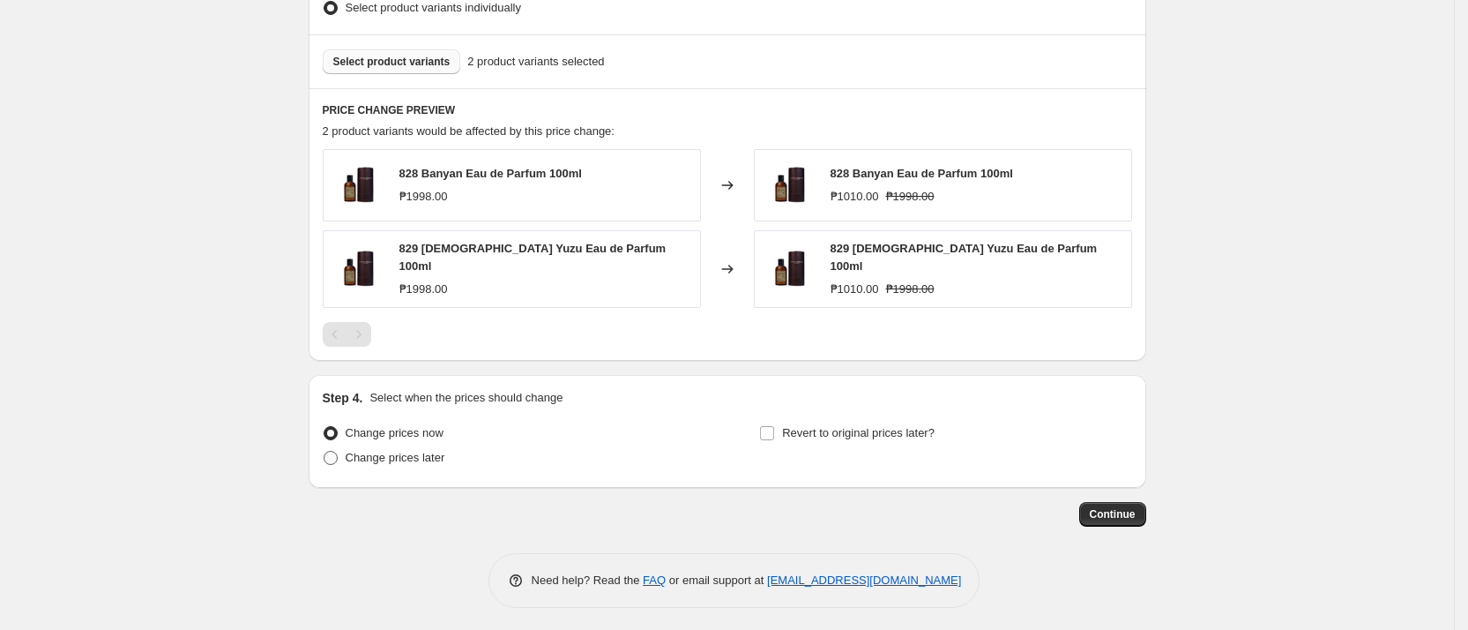
click at [438, 456] on span "Change prices later" at bounding box center [396, 457] width 100 height 13
click at [325, 452] on input "Change prices later" at bounding box center [324, 451] width 1 height 1
radio input "true"
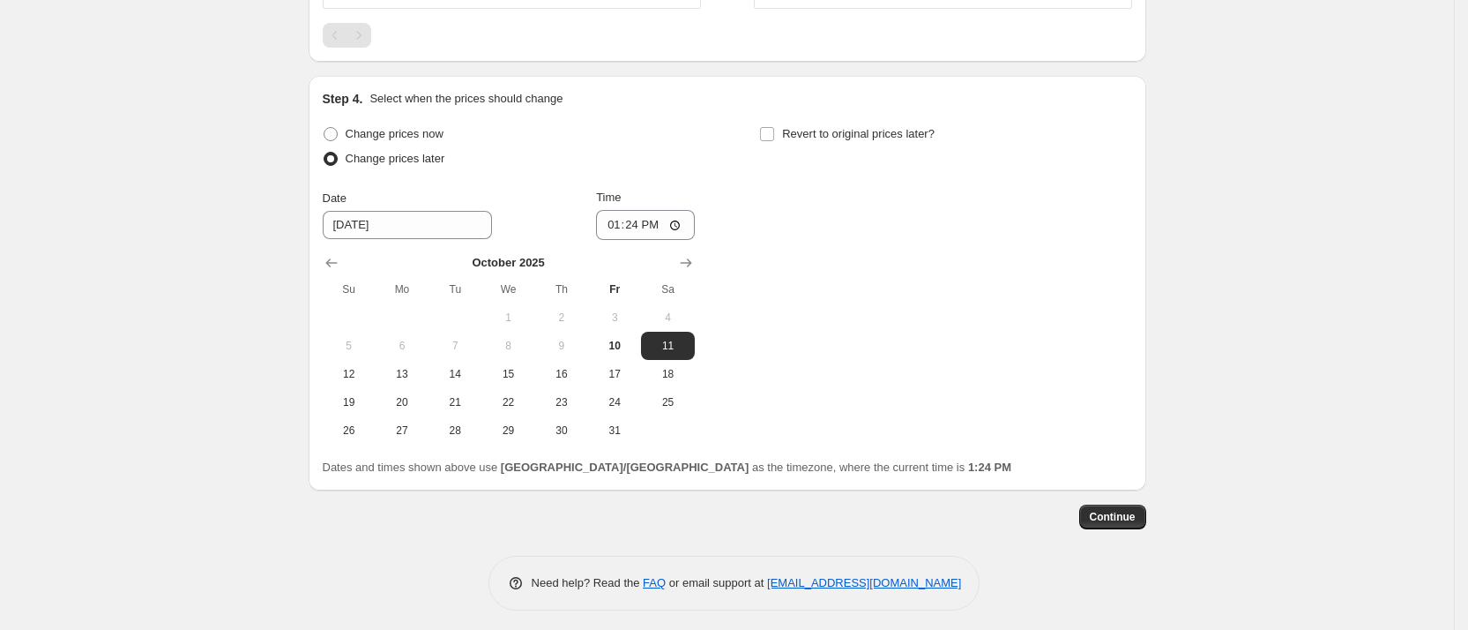
scroll to position [1246, 0]
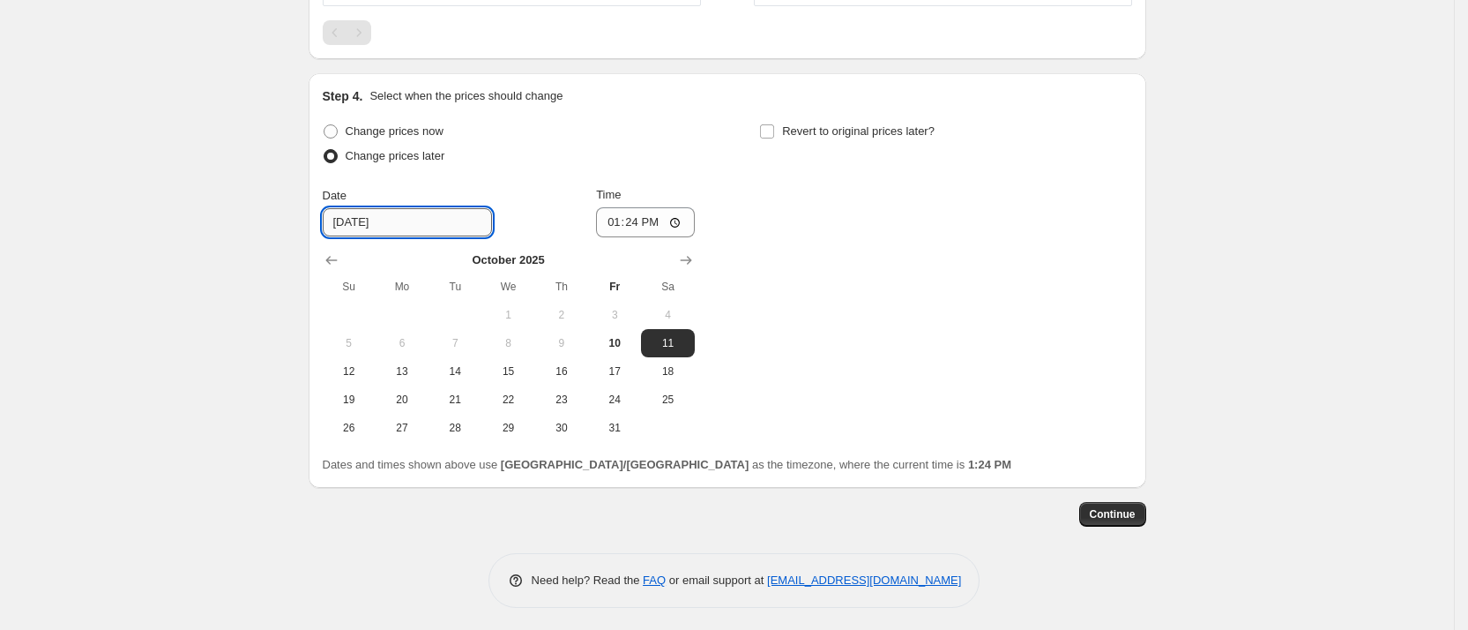
click at [407, 218] on input "[DATE]" at bounding box center [407, 222] width 169 height 28
click at [629, 341] on span "10" at bounding box center [614, 343] width 39 height 14
type input "[DATE]"
click at [774, 125] on input "Revert to original prices later?" at bounding box center [767, 131] width 14 height 14
checkbox input "true"
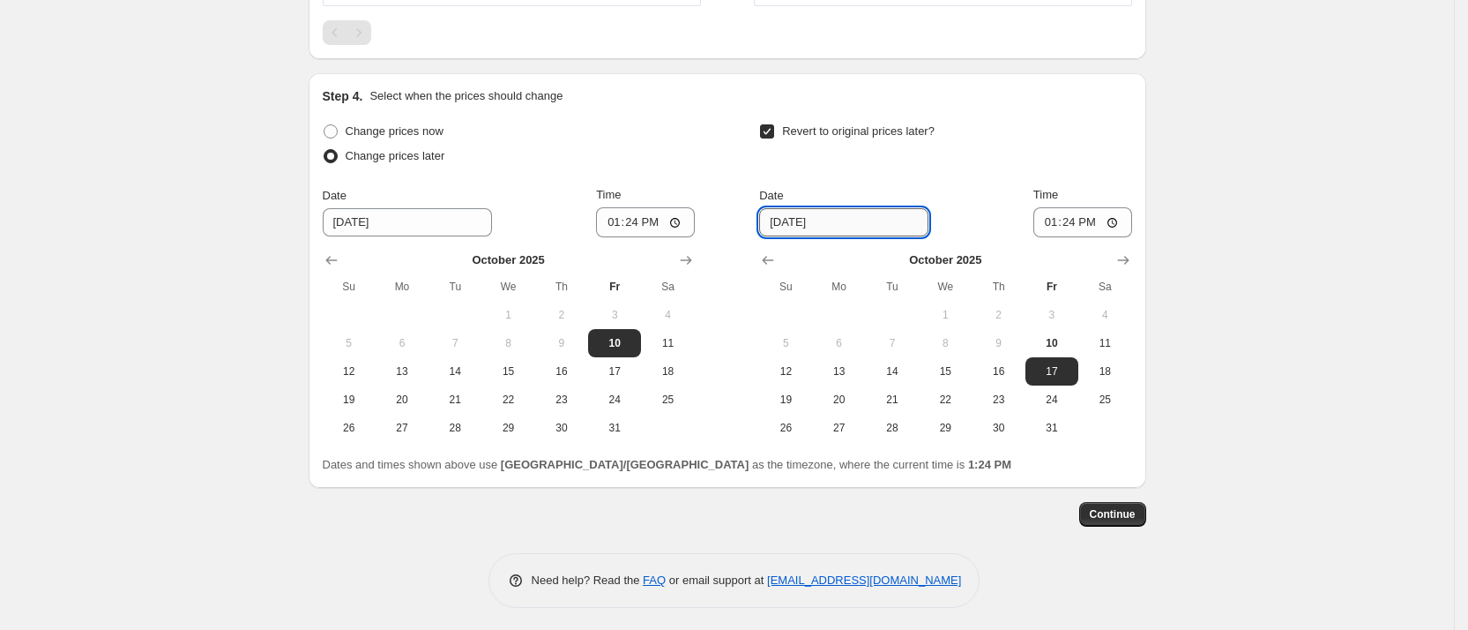
click at [847, 220] on input "[DATE]" at bounding box center [843, 222] width 169 height 28
click at [1054, 341] on span "10" at bounding box center [1052, 343] width 39 height 14
type input "[DATE]"
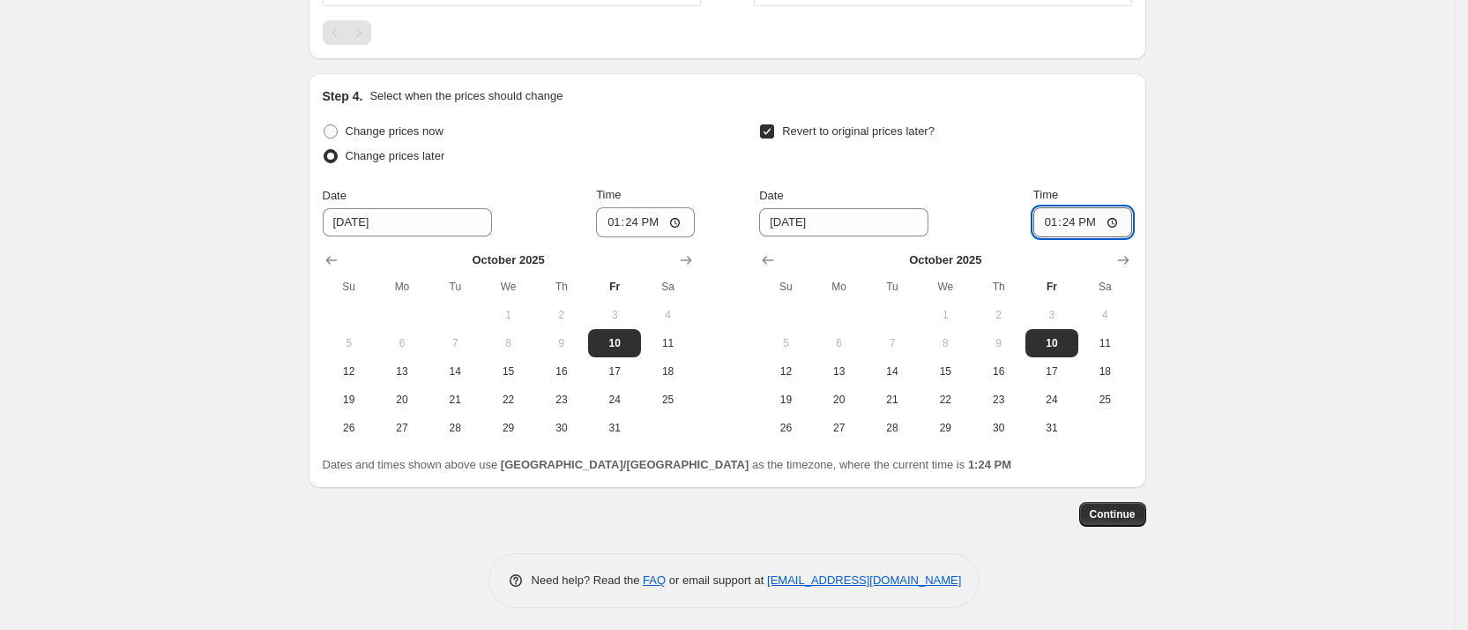
click at [1071, 214] on input "13:24" at bounding box center [1083, 222] width 99 height 30
click at [1062, 227] on input "13:24" at bounding box center [1083, 222] width 99 height 30
click at [1075, 227] on input "13:24" at bounding box center [1083, 222] width 99 height 30
click at [1060, 217] on input "13:24" at bounding box center [1083, 222] width 99 height 30
click at [1076, 220] on input "13:24" at bounding box center [1083, 222] width 99 height 30
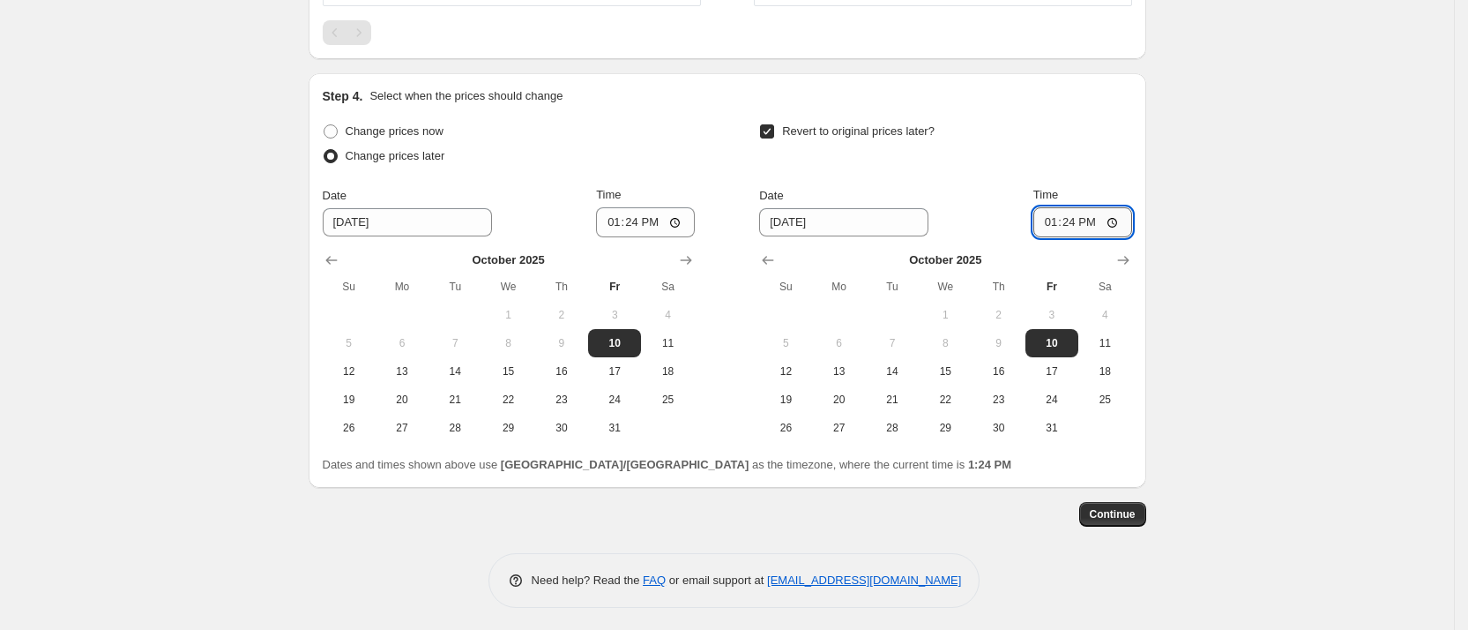
click at [1062, 220] on input "13:24" at bounding box center [1083, 222] width 99 height 30
type input "23:59"
click at [1134, 513] on span "Continue" at bounding box center [1113, 514] width 46 height 14
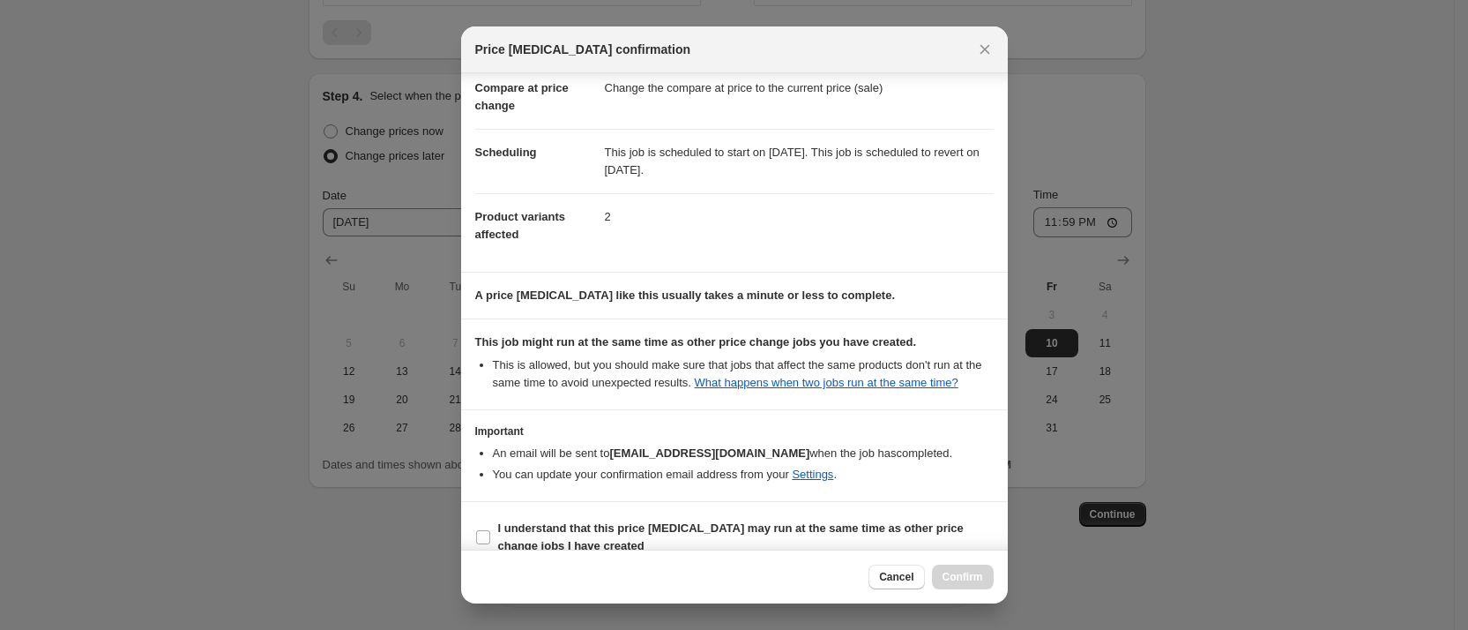
scroll to position [109, 0]
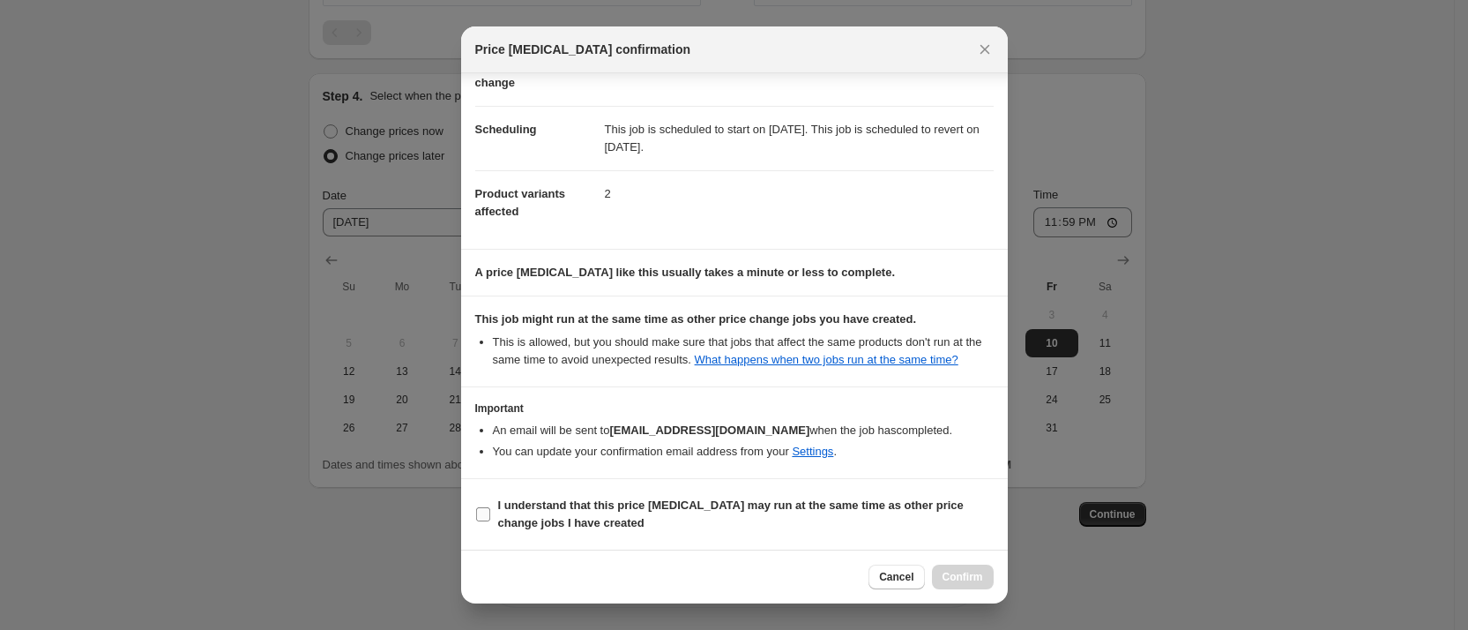
click at [483, 513] on input "I understand that this price [MEDICAL_DATA] may run at the same time as other p…" at bounding box center [483, 514] width 14 height 14
checkbox input "true"
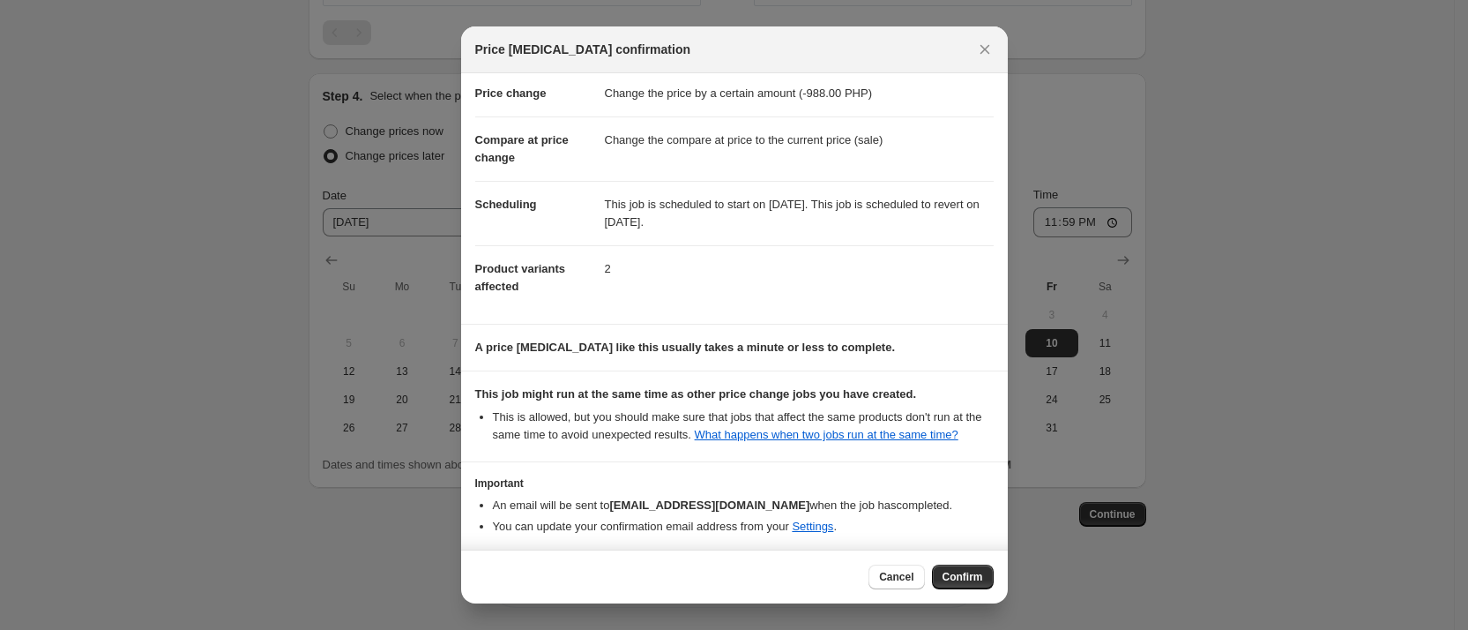
scroll to position [0, 0]
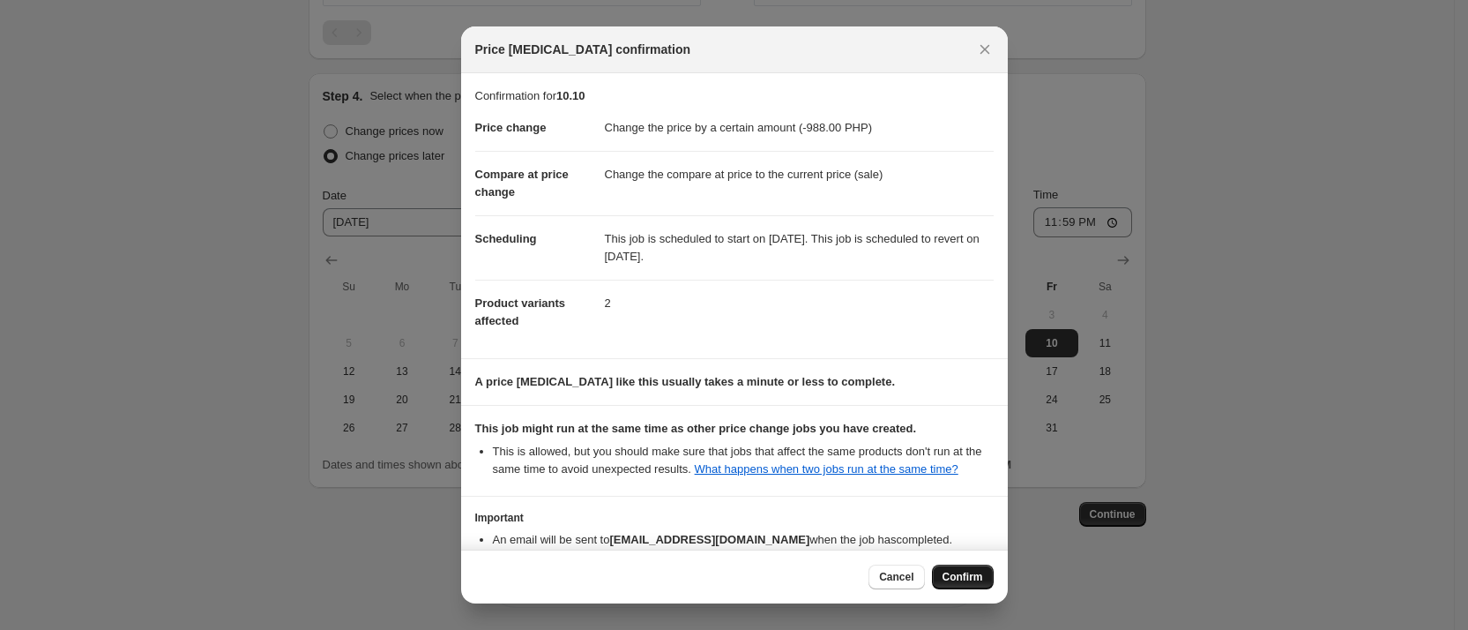
click at [957, 571] on span "Confirm" at bounding box center [963, 577] width 41 height 14
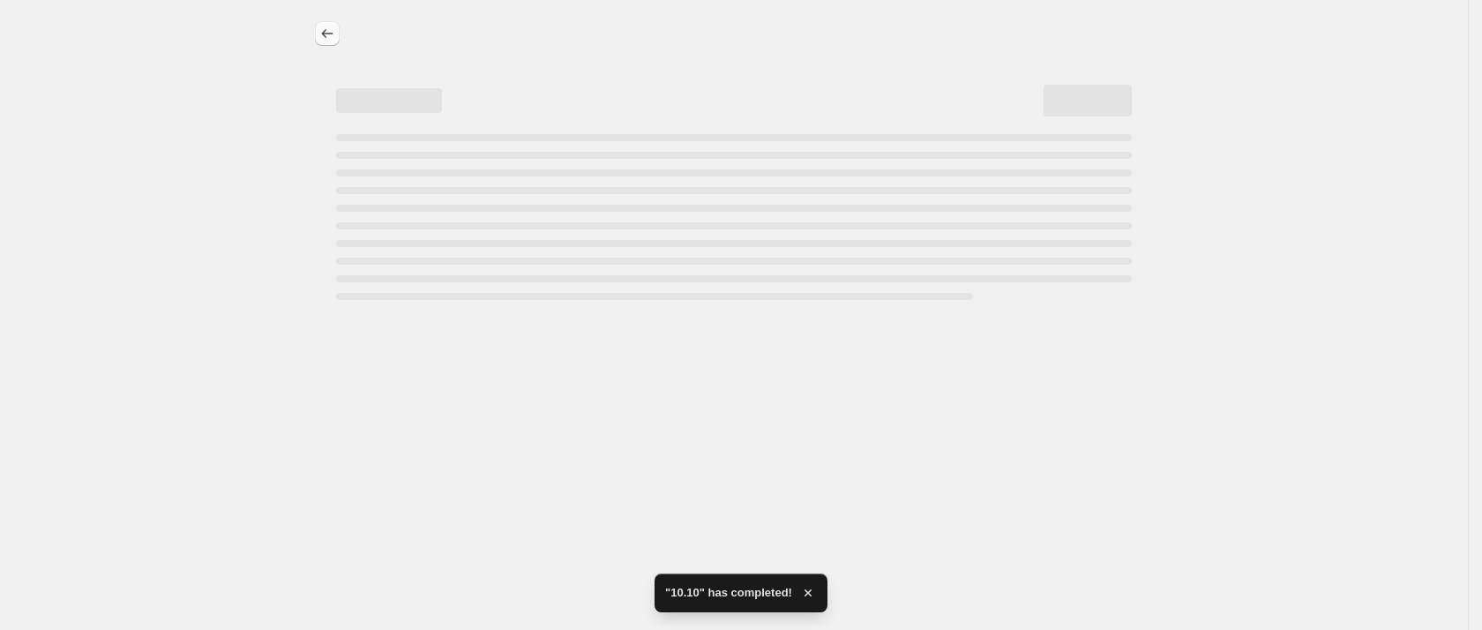
select select "by"
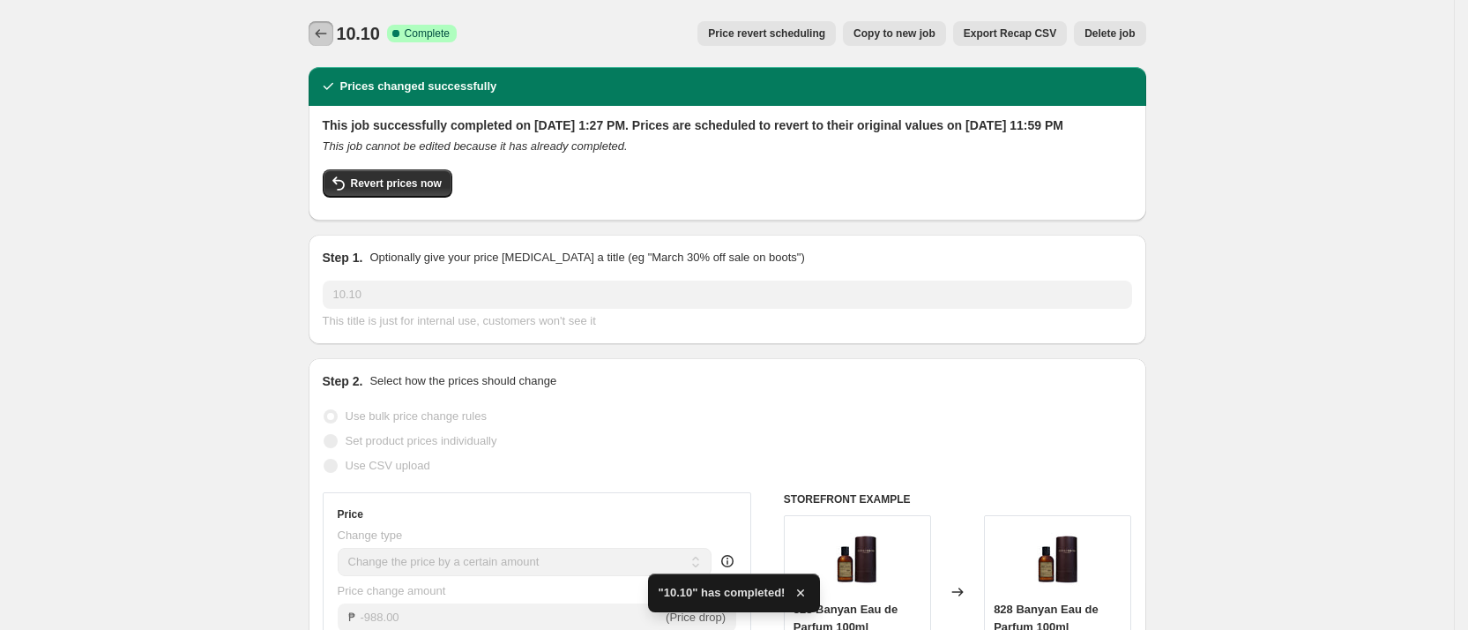
click at [322, 38] on icon "Price change jobs" at bounding box center [321, 34] width 18 height 18
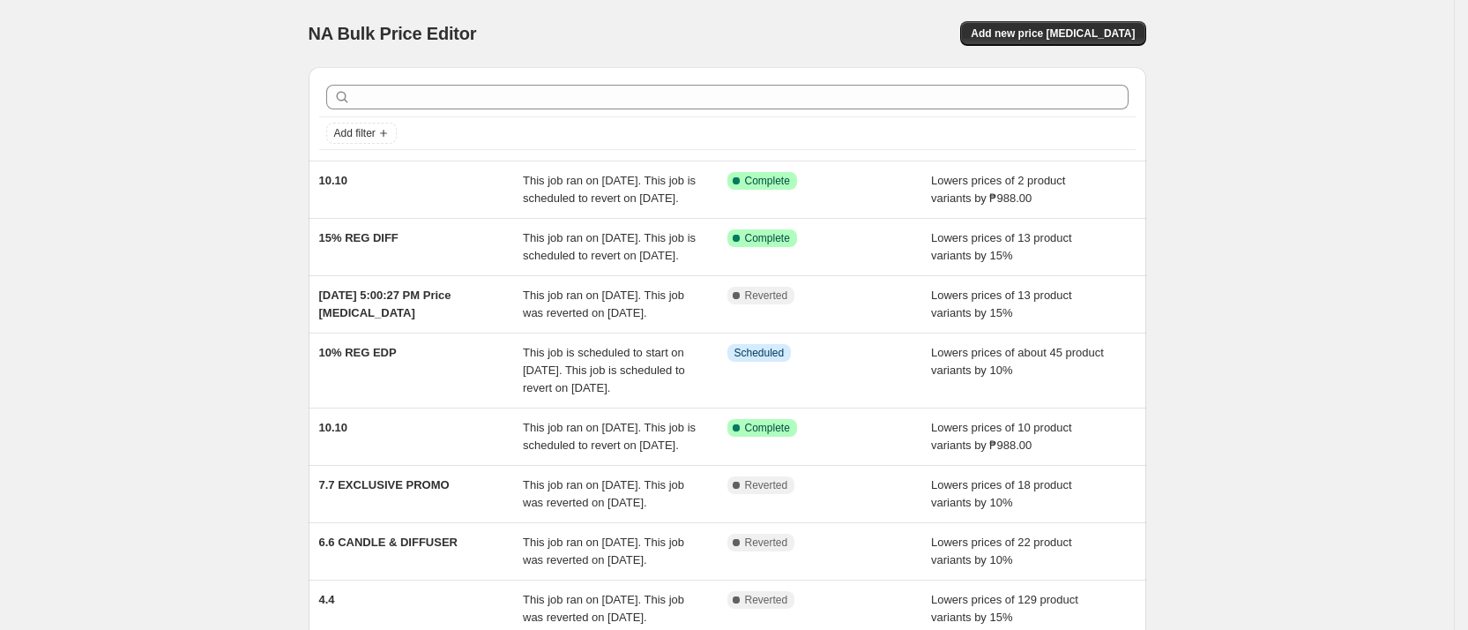
click at [1160, 228] on div "NA Bulk Price Editor. This page is ready NA Bulk Price Editor Add new price [ME…" at bounding box center [727, 463] width 880 height 926
click at [1220, 245] on div "NA Bulk Price Editor. This page is ready NA Bulk Price Editor Add new price [ME…" at bounding box center [727, 463] width 1454 height 926
click at [1269, 238] on div "NA Bulk Price Editor. This page is ready NA Bulk Price Editor Add new price [ME…" at bounding box center [727, 463] width 1454 height 926
